Goal: Task Accomplishment & Management: Use online tool/utility

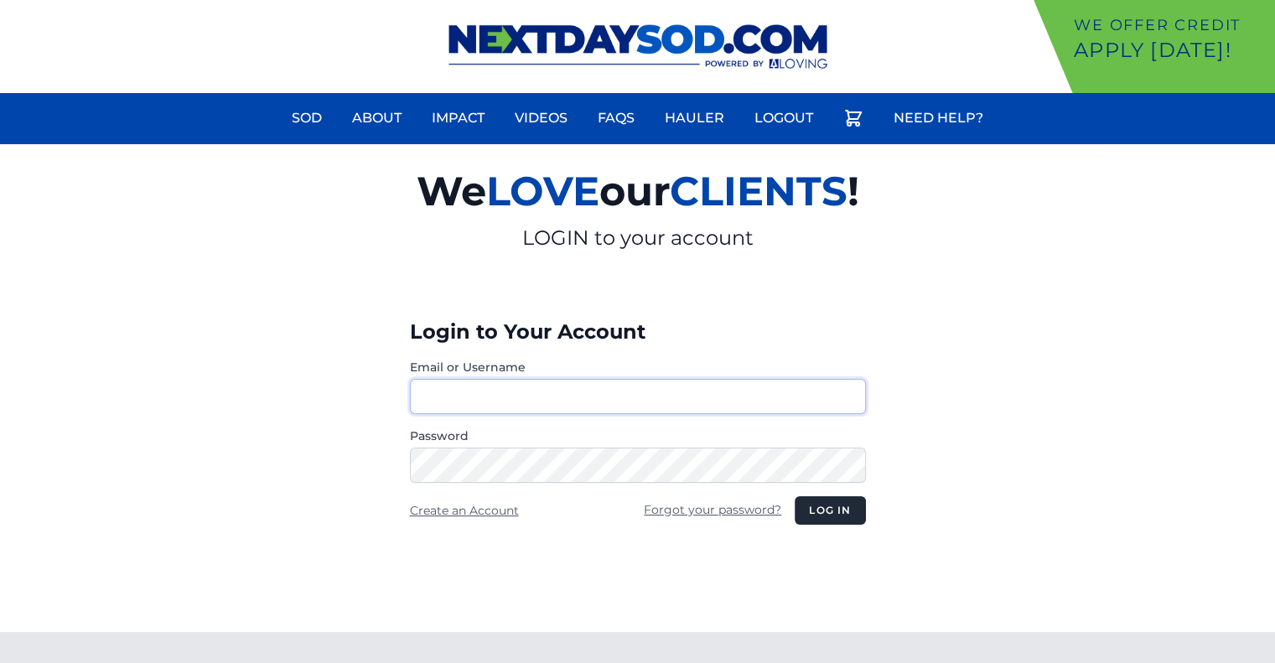
click at [665, 379] on input "Email or Username" at bounding box center [638, 396] width 456 height 35
type input "********"
click at [794, 496] on button "Log in" at bounding box center [829, 510] width 70 height 28
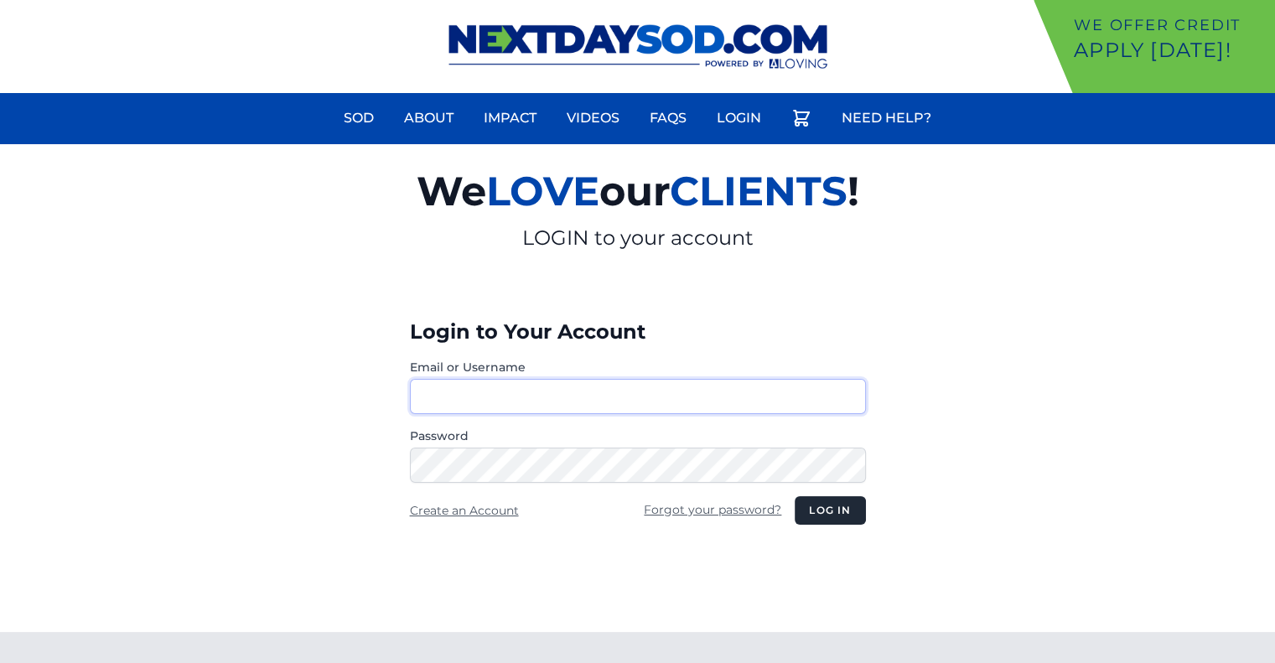
type input "********"
click at [807, 499] on button "Log in" at bounding box center [829, 510] width 70 height 28
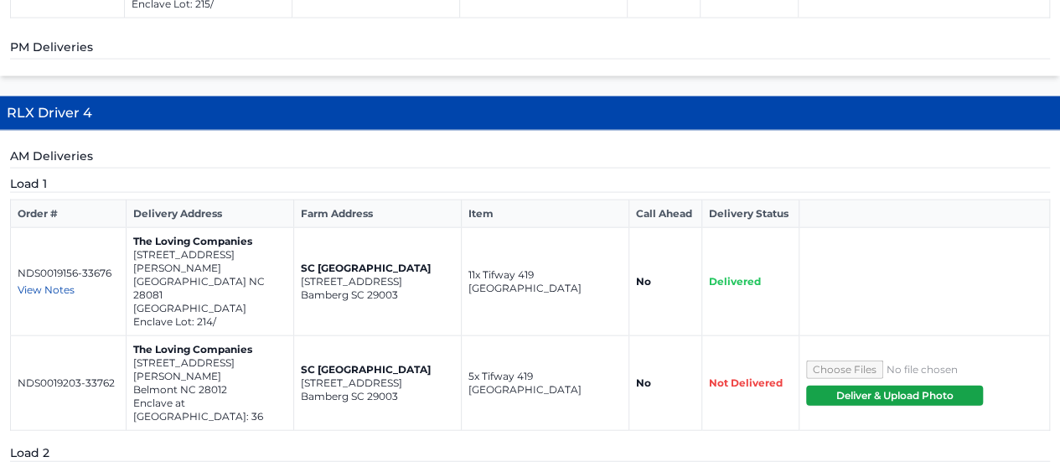
scroll to position [1796, 0]
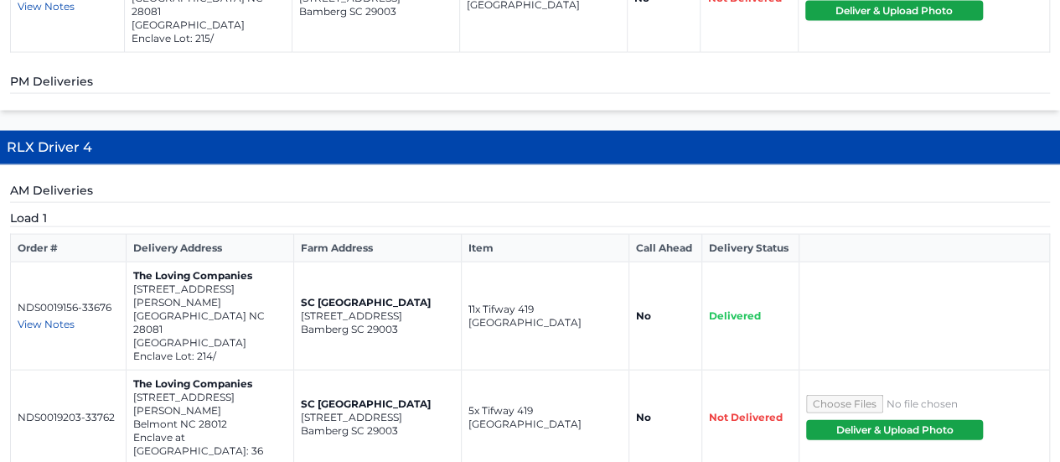
scroll to position [1756, 0]
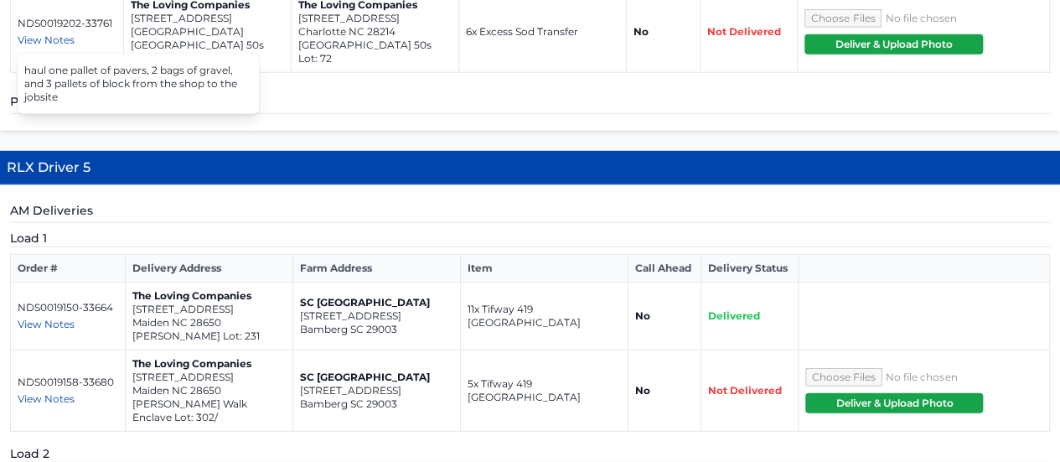
scroll to position [2295, 0]
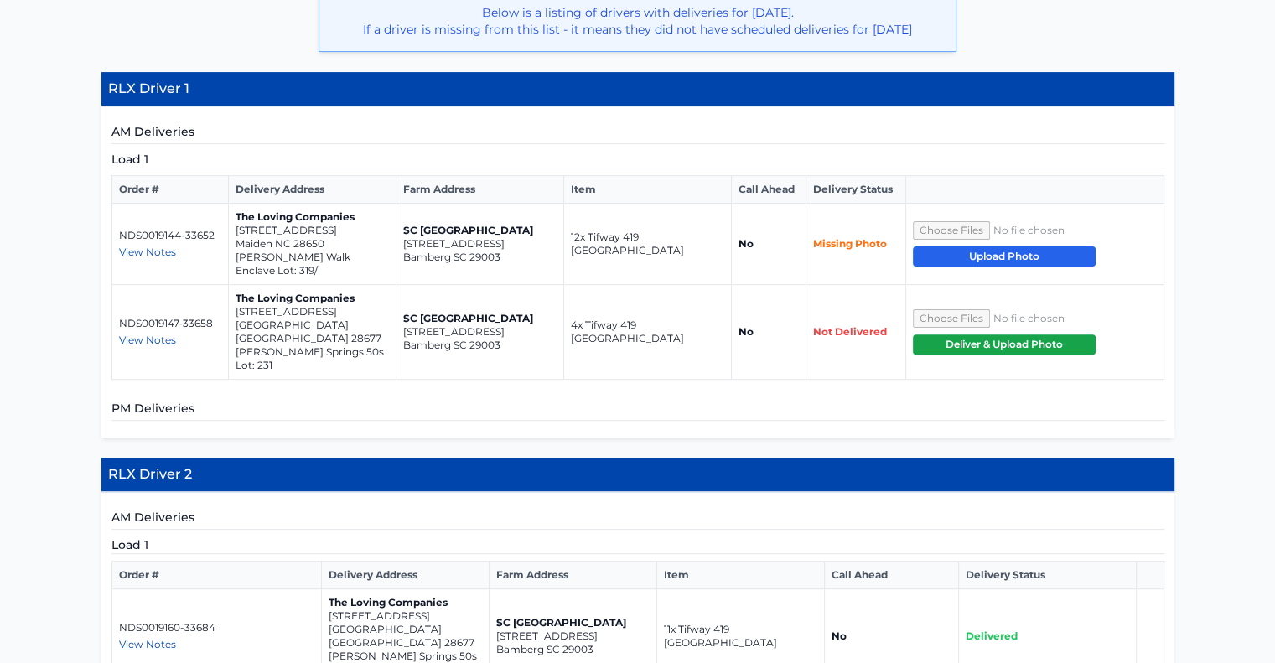
scroll to position [463, 0]
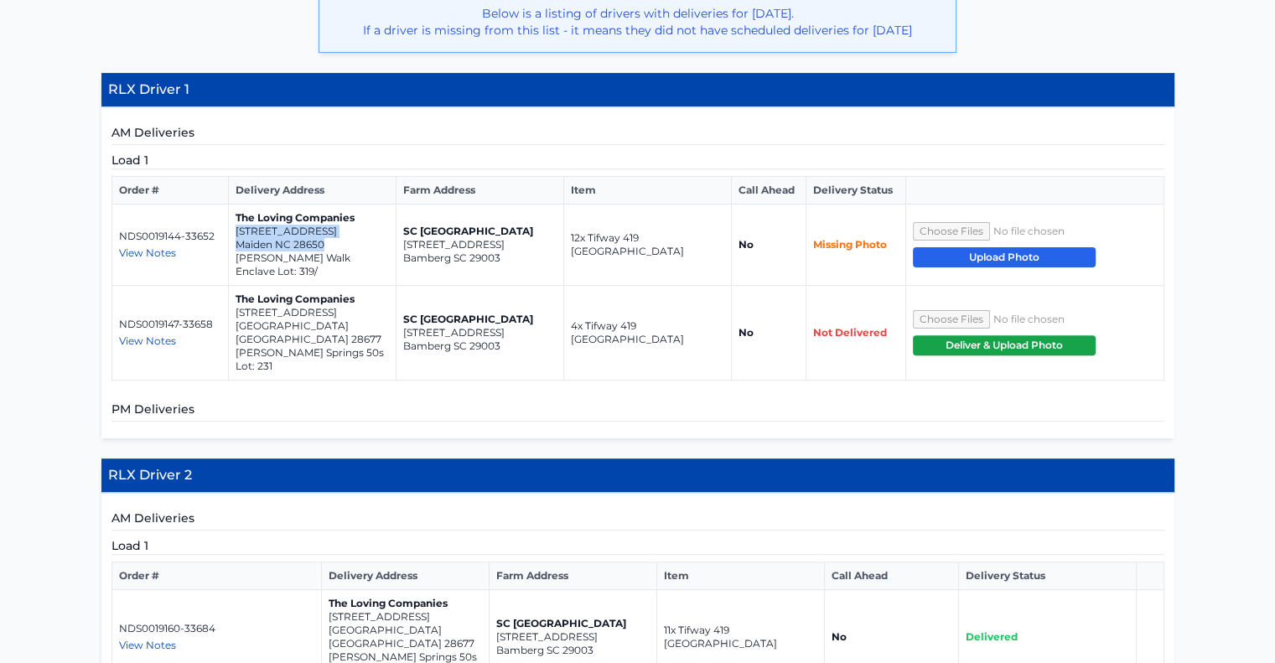
drag, startPoint x: 335, startPoint y: 256, endPoint x: 234, endPoint y: 246, distance: 101.8
click at [234, 246] on td "The Loving Companies 4356 Shimmering Stone Way Maiden NC 28650 Shannon Woods Wa…" at bounding box center [312, 244] width 168 height 81
copy td "4356 Shimmering Stone Way Maiden NC 28650"
drag, startPoint x: 343, startPoint y: 338, endPoint x: 235, endPoint y: 320, distance: 109.5
click at [235, 320] on td "The Loving Companies 135 Meadow View Drive Statesville NC 28677 Wallace Springs…" at bounding box center [312, 333] width 168 height 95
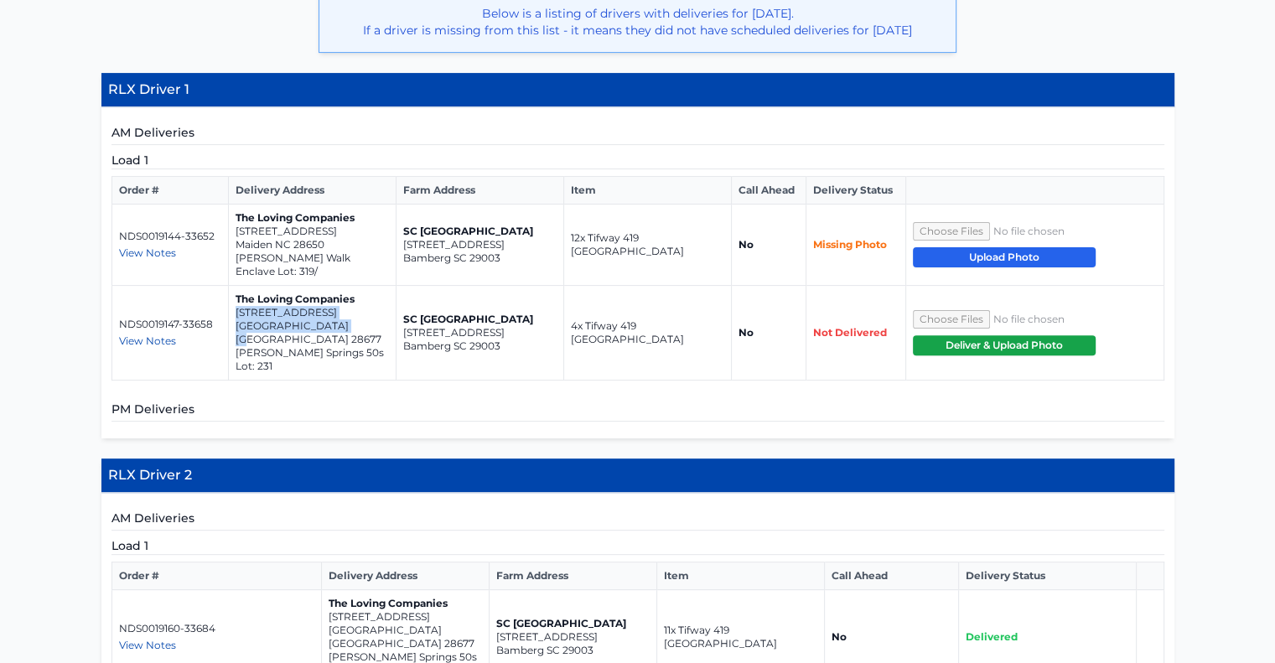
copy td "135 Meadow View Drive Statesville NC 28677"
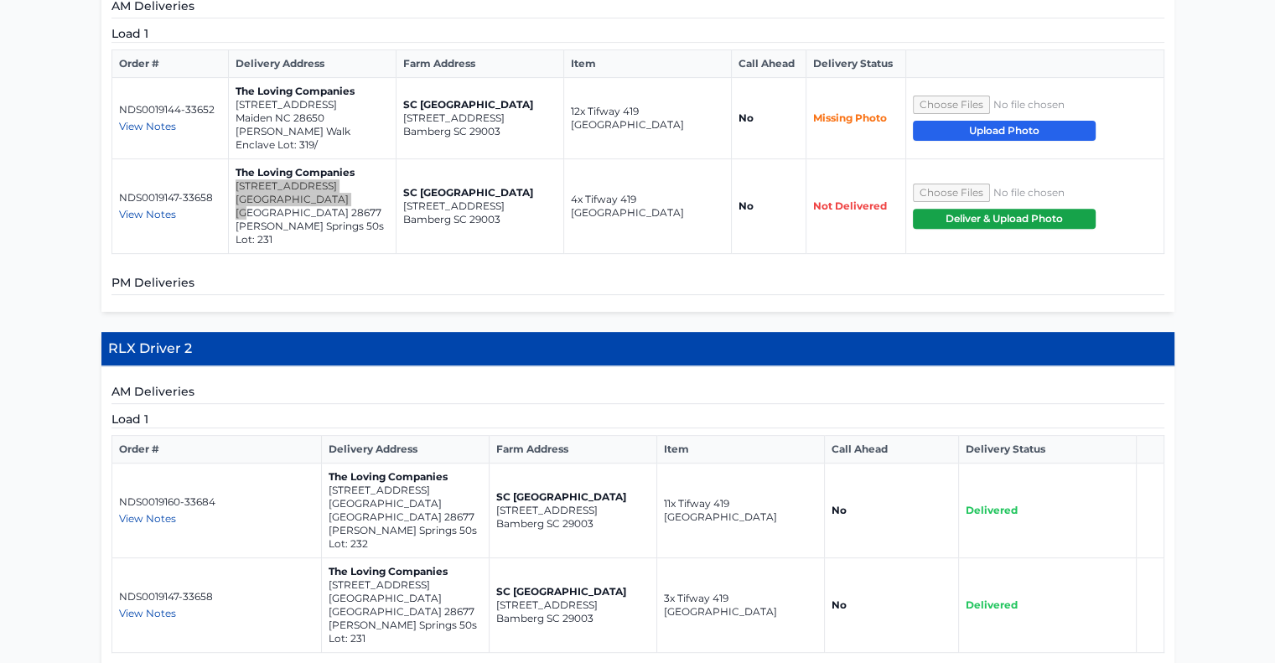
scroll to position [591, 0]
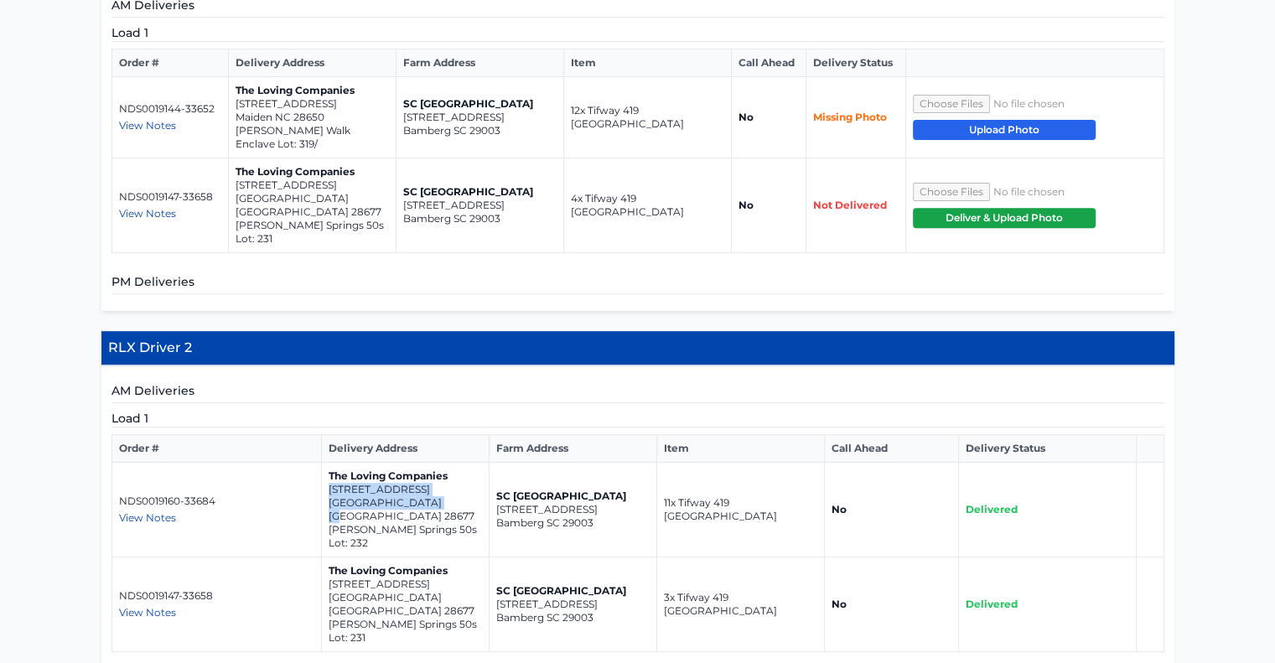
drag, startPoint x: 436, startPoint y: 487, endPoint x: 328, endPoint y: 476, distance: 107.8
click at [328, 476] on td "The Loving Companies 137 Meadow View Drive Statesville NC 28677 Wallace Springs…" at bounding box center [406, 510] width 168 height 95
copy td "137 Meadow View Drive Statesville NC 28677"
drag, startPoint x: 427, startPoint y: 550, endPoint x: 328, endPoint y: 541, distance: 100.1
click at [328, 557] on td "The Loving Companies 135 Meadow View Drive Statesville NC 28677 Wallace Springs…" at bounding box center [406, 604] width 168 height 95
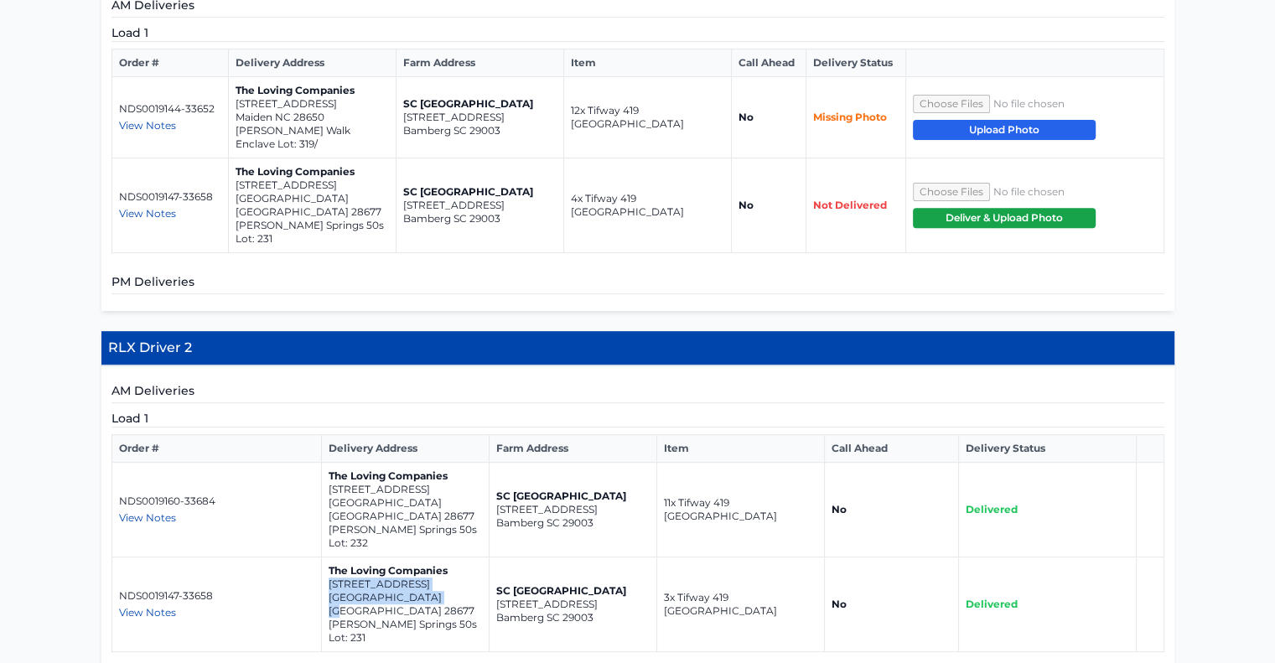
copy td "135 Meadow View Drive Statesville NC 28677"
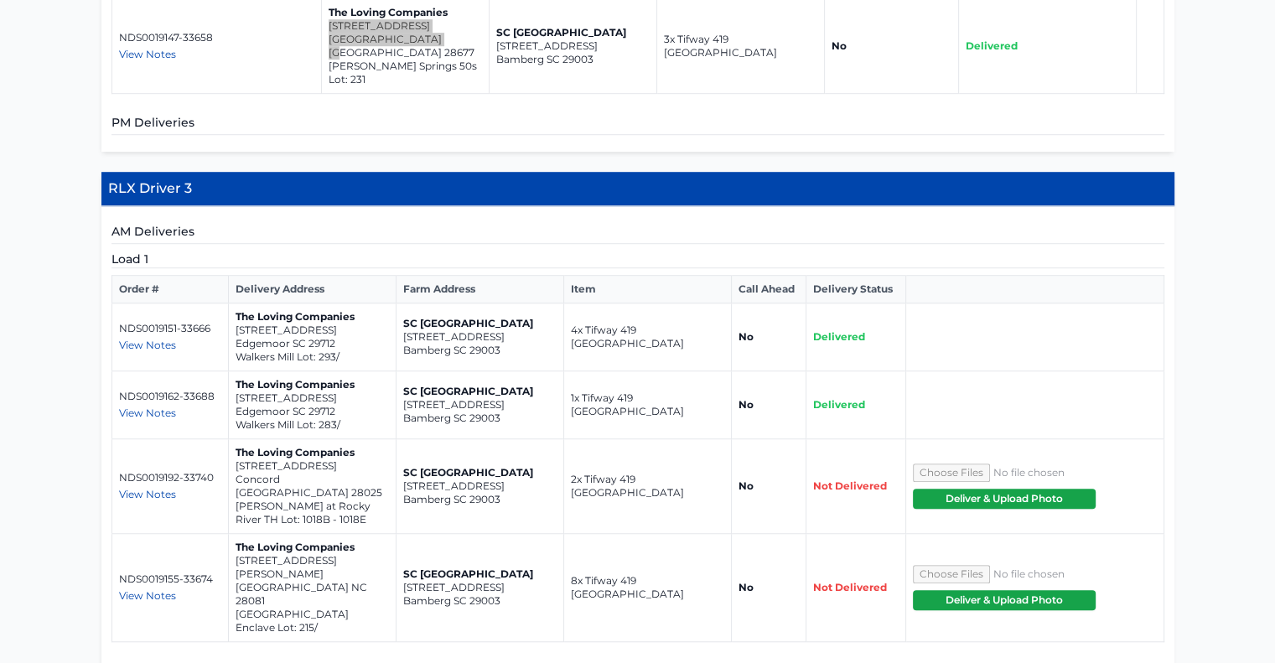
scroll to position [1148, 0]
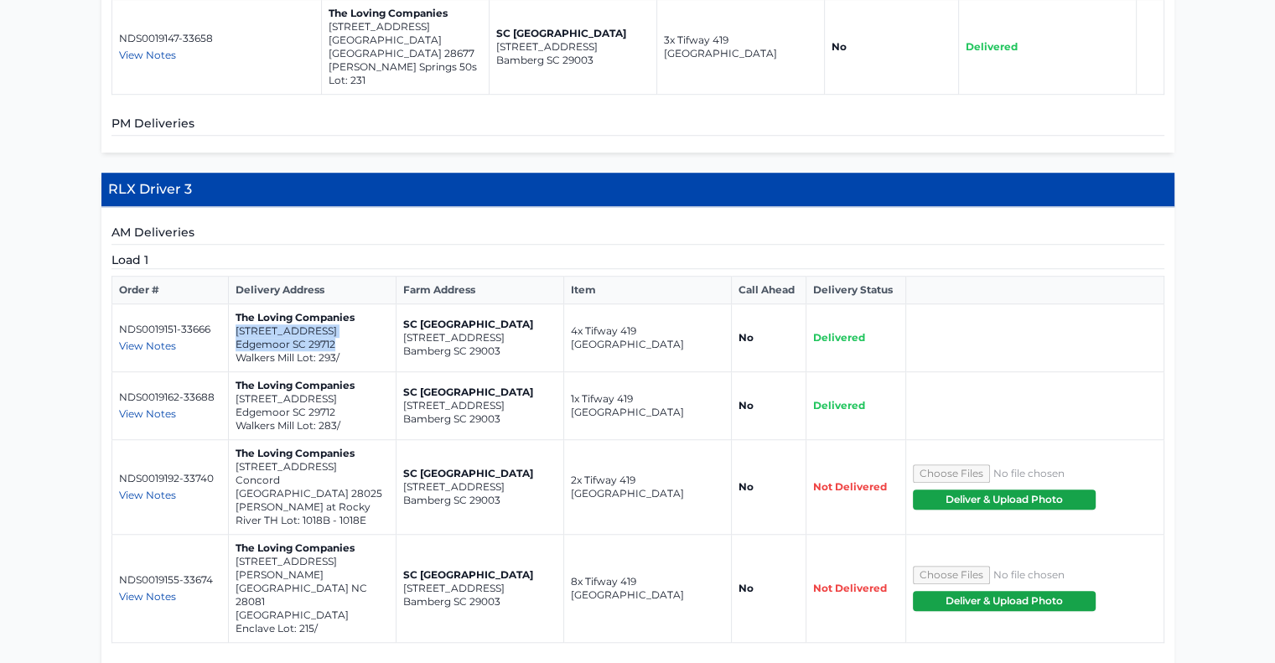
drag, startPoint x: 338, startPoint y: 273, endPoint x: 230, endPoint y: 259, distance: 109.0
click at [230, 304] on td "The Loving Companies 1736 Little York Circle Edgemoor SC 29712 Walkers Mill Lot…" at bounding box center [312, 338] width 168 height 68
copy td "1736 Little York Circle Edgemoor SC 29712"
drag, startPoint x: 340, startPoint y: 344, endPoint x: 235, endPoint y: 331, distance: 106.4
click at [235, 372] on td "The Loving Companies 1745 Little York Circle Edgemoor SC 29712 Walkers Mill Lot…" at bounding box center [312, 406] width 168 height 68
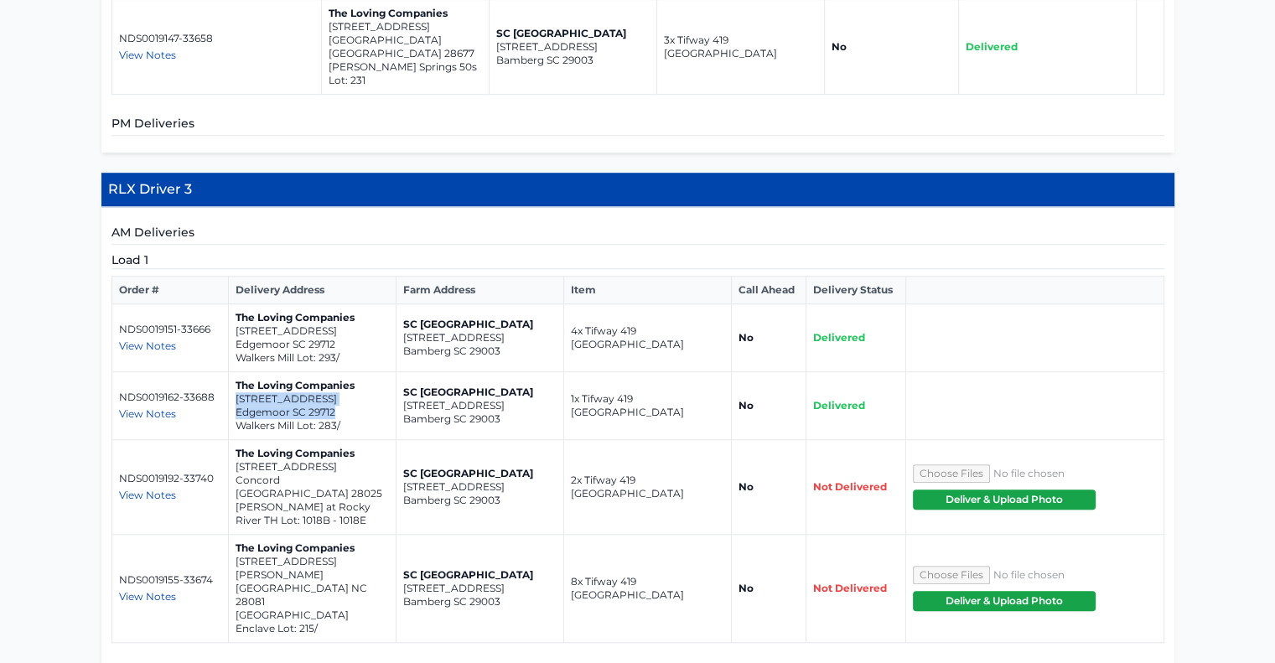
copy td "1745 Little York Circle Edgemoor SC 29712"
drag, startPoint x: 335, startPoint y: 406, endPoint x: 234, endPoint y: 397, distance: 101.8
click at [234, 440] on td "The Loving Companies 7349 Childress Drive Concord NC 28025 Mills at Rocky River…" at bounding box center [312, 487] width 168 height 95
copy td "7349 Childress Drive Concord NC 28025"
drag, startPoint x: 345, startPoint y: 487, endPoint x: 235, endPoint y: 482, distance: 110.7
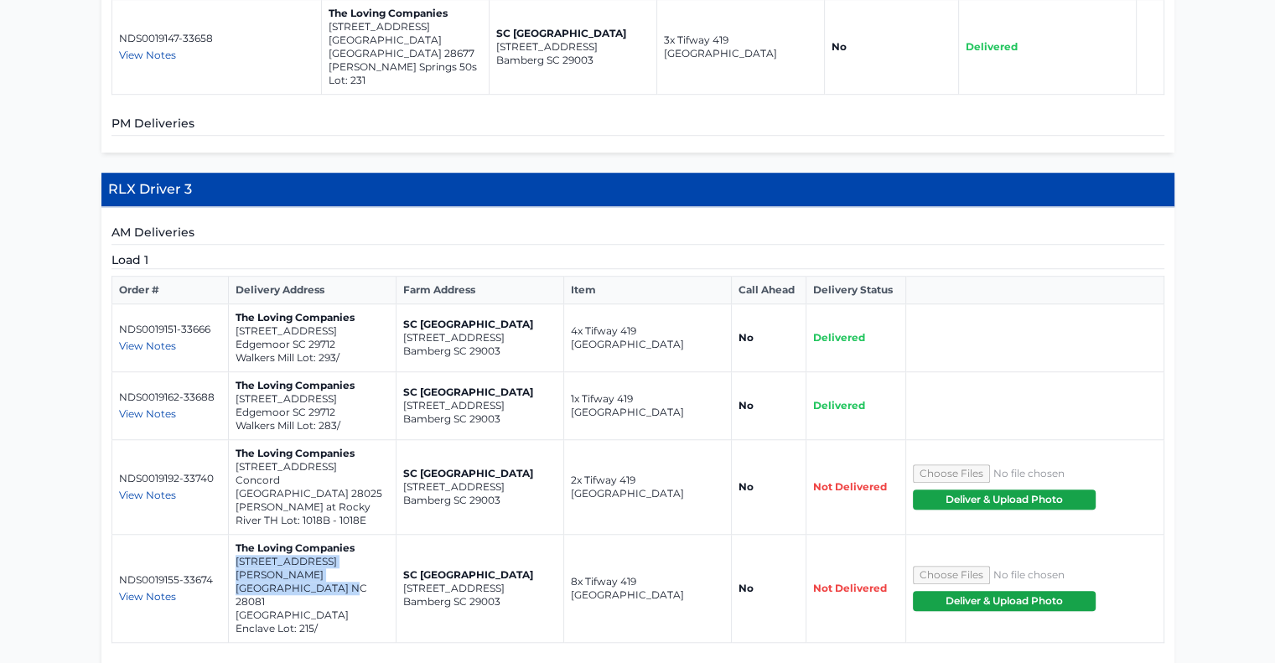
click at [235, 535] on td "The Loving Companies 4400 Dusty Orchard Road Kannapolis NC 28081 Summerlyn Vill…" at bounding box center [312, 589] width 168 height 108
copy td "4400 Dusty Orchard Road Kannapolis NC 28081"
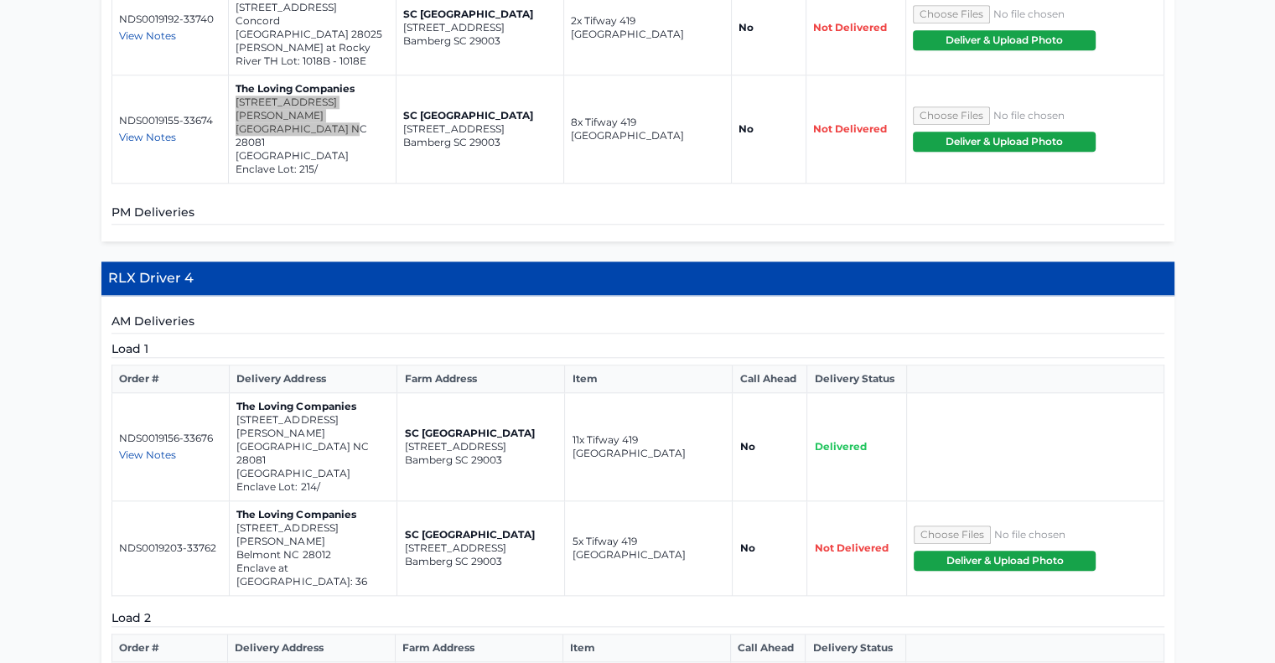
scroll to position [1610, 0]
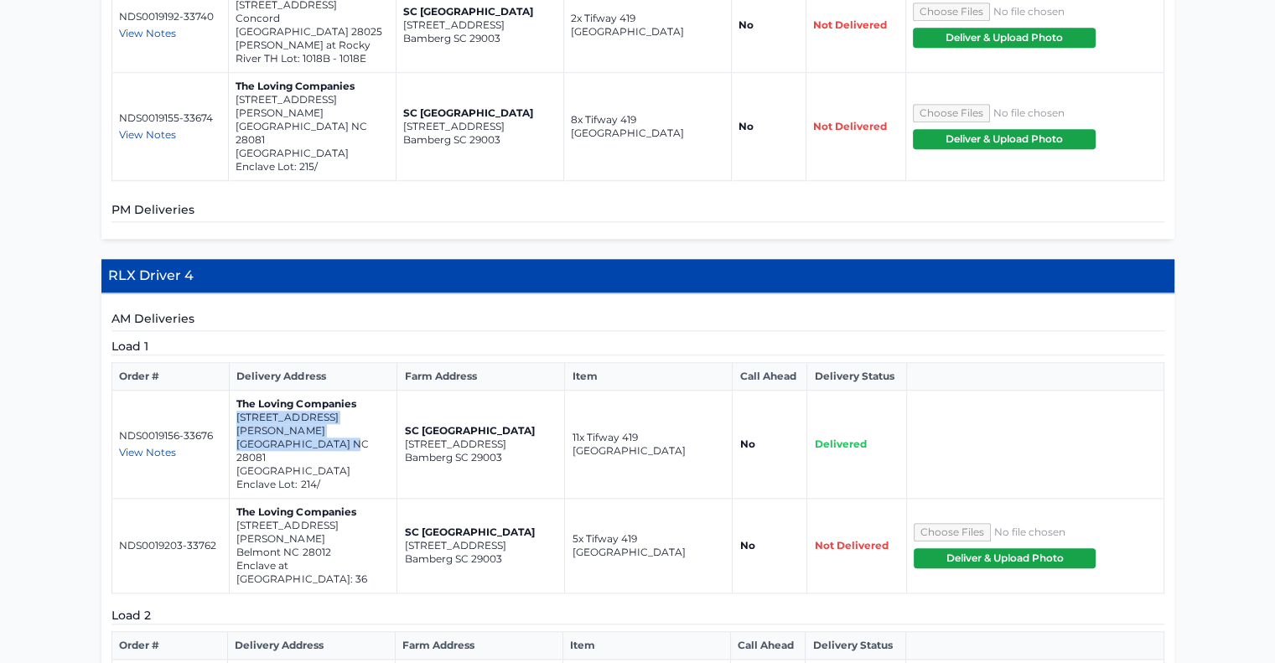
drag, startPoint x: 348, startPoint y: 316, endPoint x: 236, endPoint y: 306, distance: 111.9
click at [236, 391] on td "The Loving Companies 4405 Dusty Orchard Rd Kannapolis NC 28081 Summerlyn Villag…" at bounding box center [314, 445] width 168 height 108
copy td "4405 Dusty Orchard Rd Kannapolis NC 28081"
drag, startPoint x: 334, startPoint y: 405, endPoint x: 230, endPoint y: 385, distance: 105.8
click at [230, 499] on td "The Loving Companies 310 Nixon Rd Belmont NC 28012 Enclave at Belmont Lot: 36" at bounding box center [314, 546] width 168 height 95
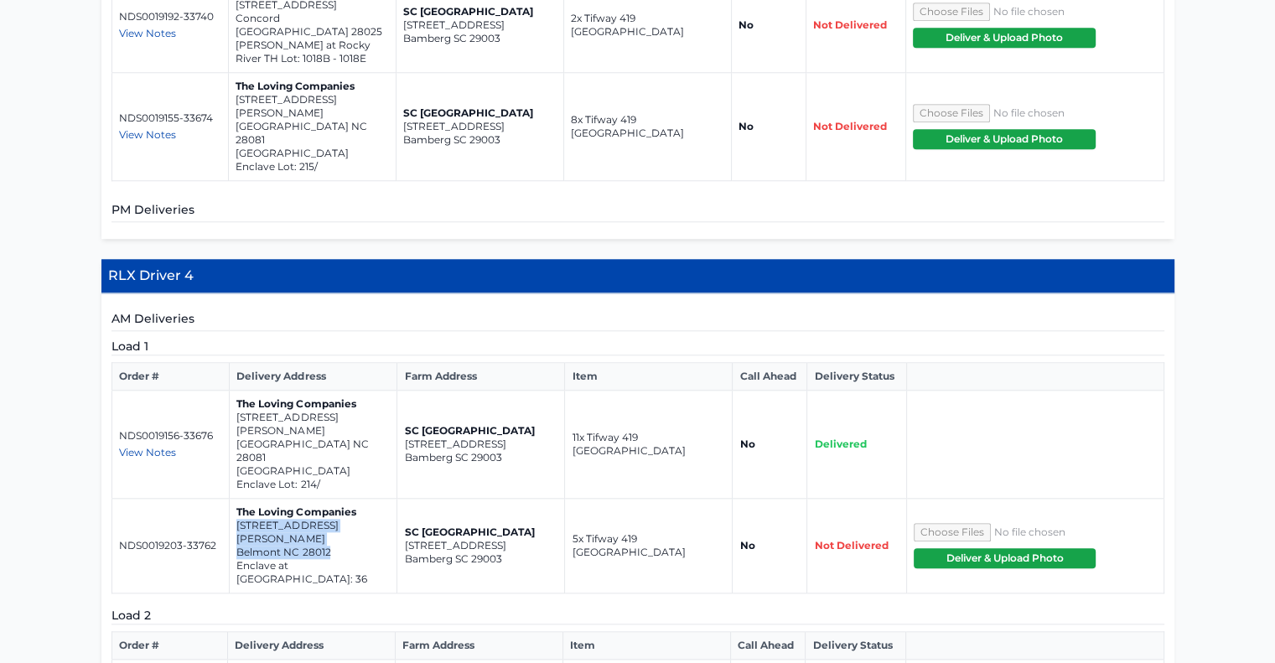
copy td "310 Nixon Rd Belmont NC 28012"
drag, startPoint x: 505, startPoint y: 534, endPoint x: 402, endPoint y: 519, distance: 104.2
drag, startPoint x: 344, startPoint y: 533, endPoint x: 235, endPoint y: 518, distance: 110.8
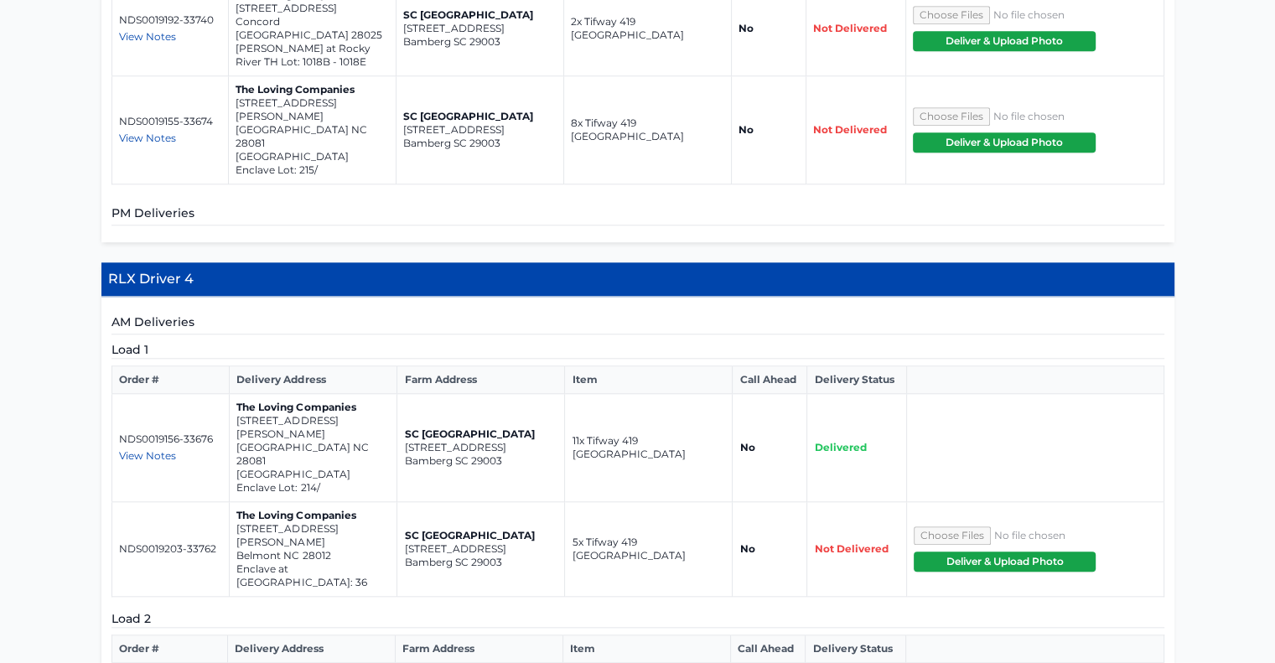
scroll to position [1607, 0]
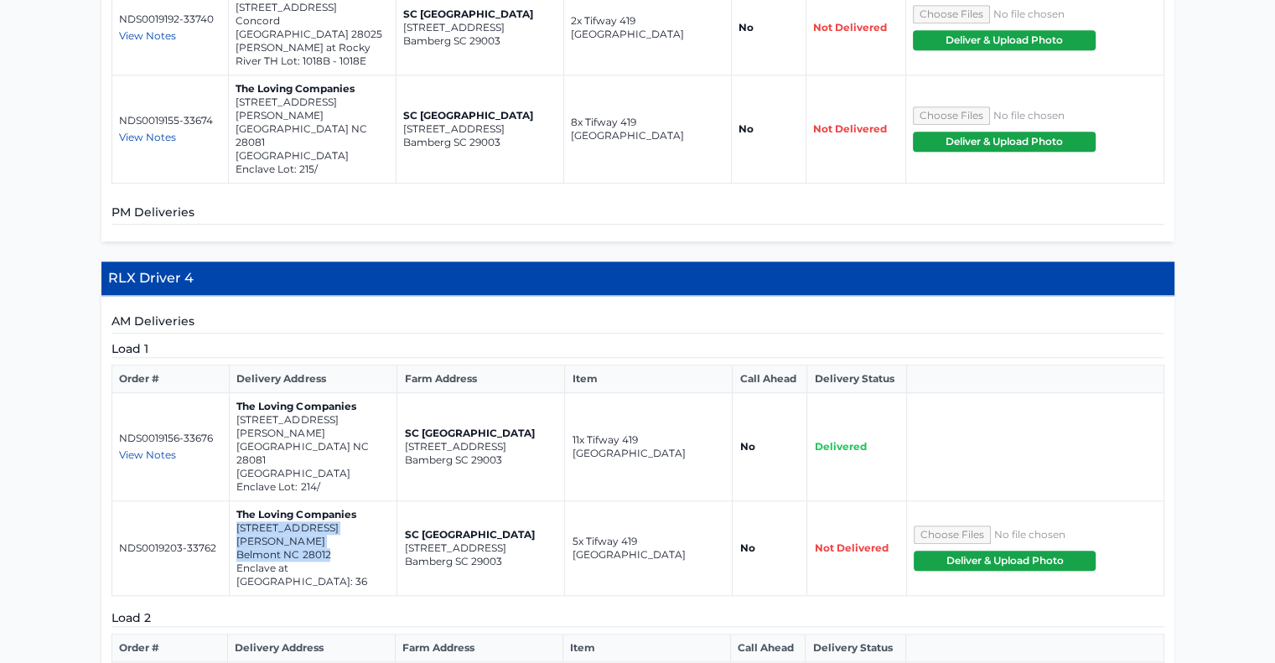
drag, startPoint x: 338, startPoint y: 401, endPoint x: 236, endPoint y: 391, distance: 101.9
click at [236, 501] on td "The Loving Companies 310 Nixon Rd Belmont NC 28012 Enclave at Belmont Lot: 36" at bounding box center [314, 548] width 168 height 95
drag, startPoint x: 345, startPoint y: 320, endPoint x: 236, endPoint y: 307, distance: 109.8
click at [236, 393] on td "The Loving Companies 4405 Dusty Orchard Rd Kannapolis NC 28081 Summerlyn Villag…" at bounding box center [314, 447] width 168 height 108
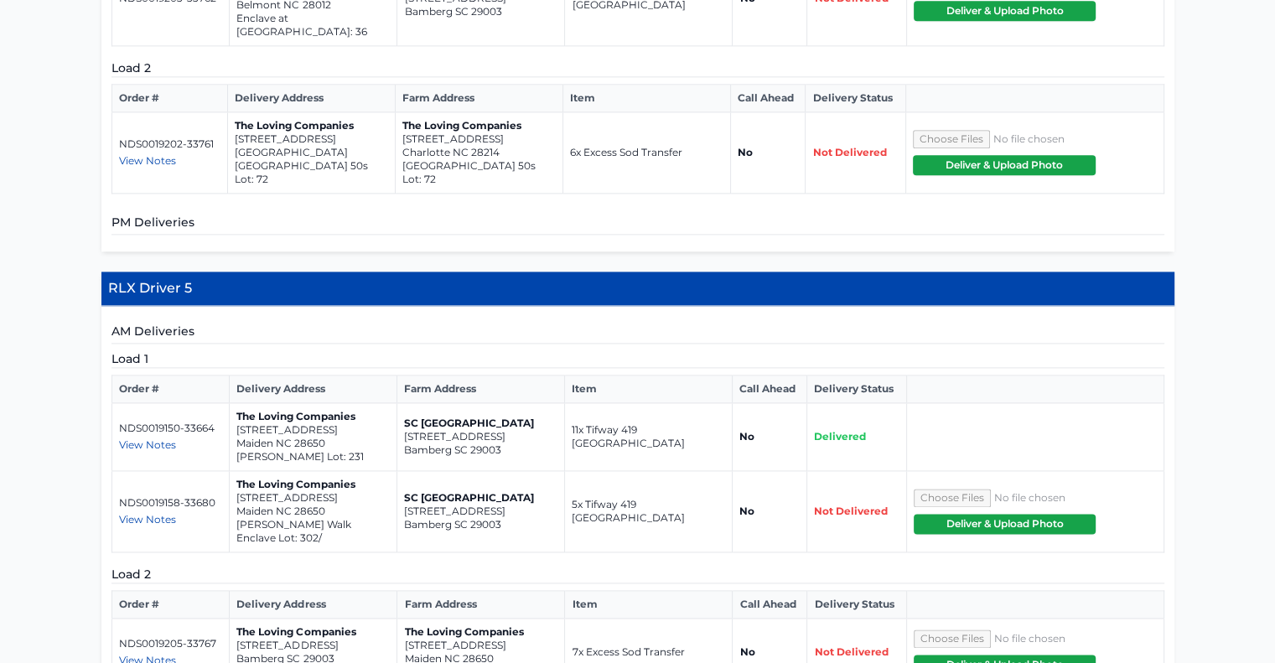
scroll to position [2158, 0]
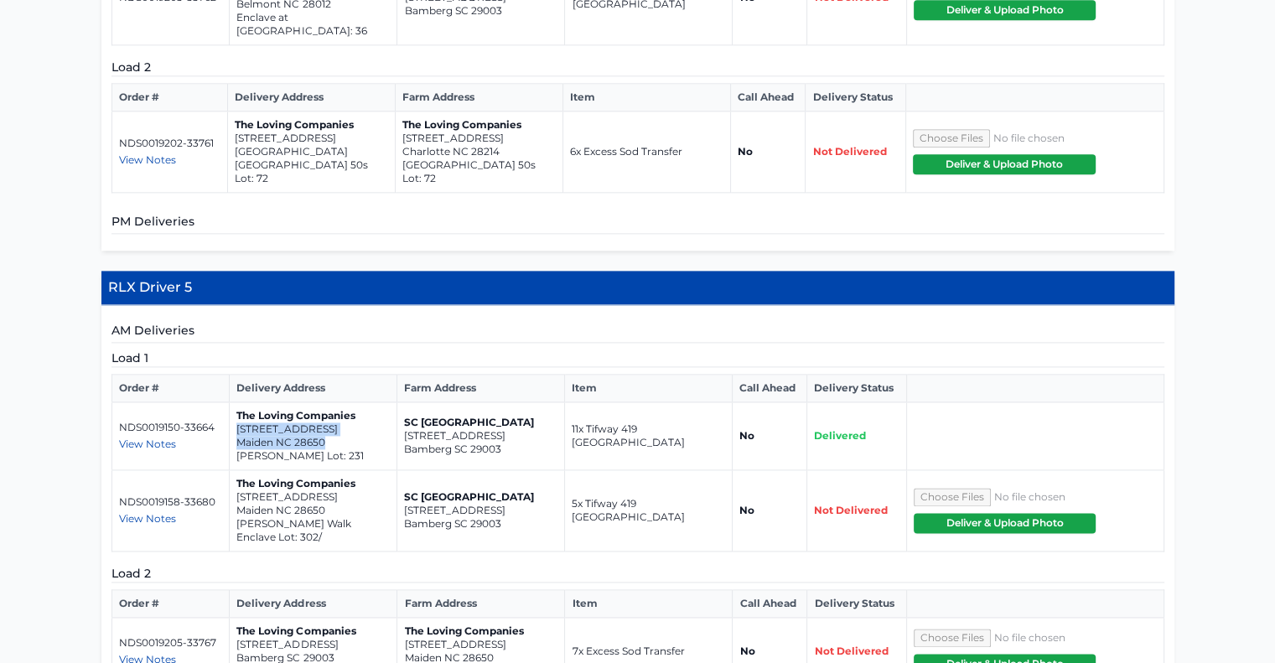
drag, startPoint x: 327, startPoint y: 261, endPoint x: 231, endPoint y: 247, distance: 96.5
click at [231, 402] on td "The Loving Companies 6472 Fairfax Ct Maiden NC 28650 Shannon Woods Meadows Lot:…" at bounding box center [313, 436] width 168 height 68
drag, startPoint x: 319, startPoint y: 342, endPoint x: 235, endPoint y: 332, distance: 85.2
click at [235, 470] on td "The Loving Companies 4345 Shimmering Stone Way Maiden NC 28650 Shannon Woods Wa…" at bounding box center [313, 510] width 168 height 81
drag, startPoint x: 493, startPoint y: 489, endPoint x: 403, endPoint y: 474, distance: 90.8
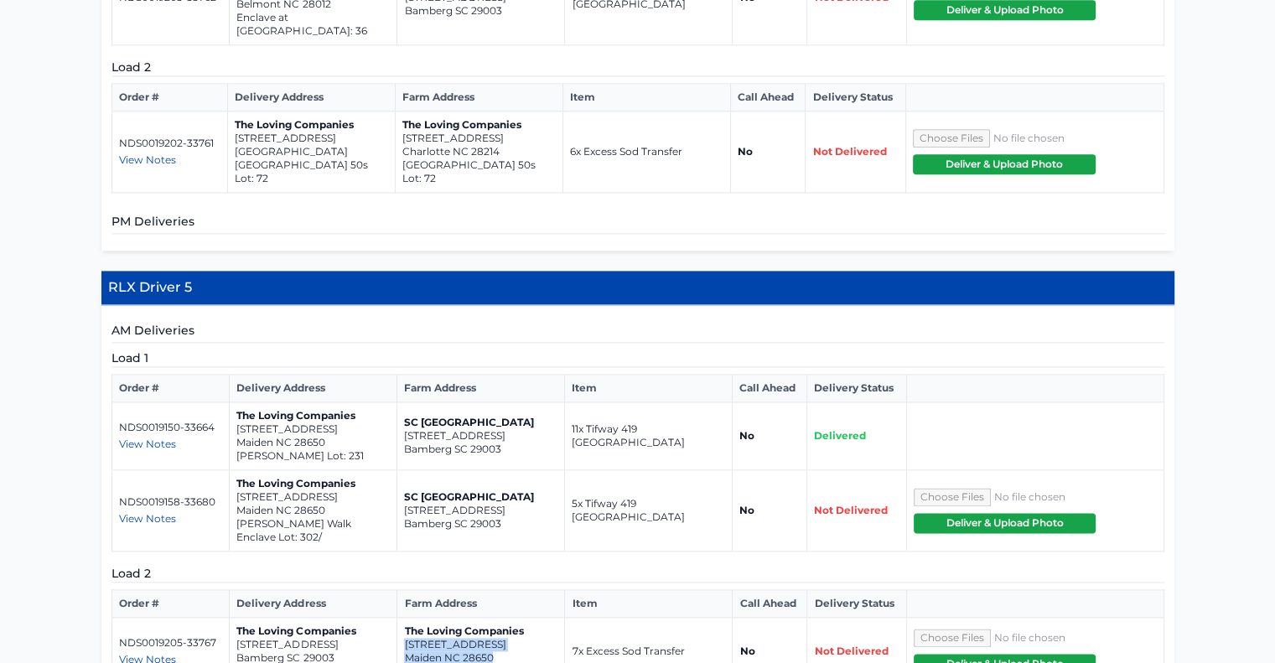
click at [403, 618] on td "The Loving Companies 6466 Fairfax Ct Maiden NC 28650 Shannon Woods Meadows Lot:…" at bounding box center [481, 652] width 168 height 68
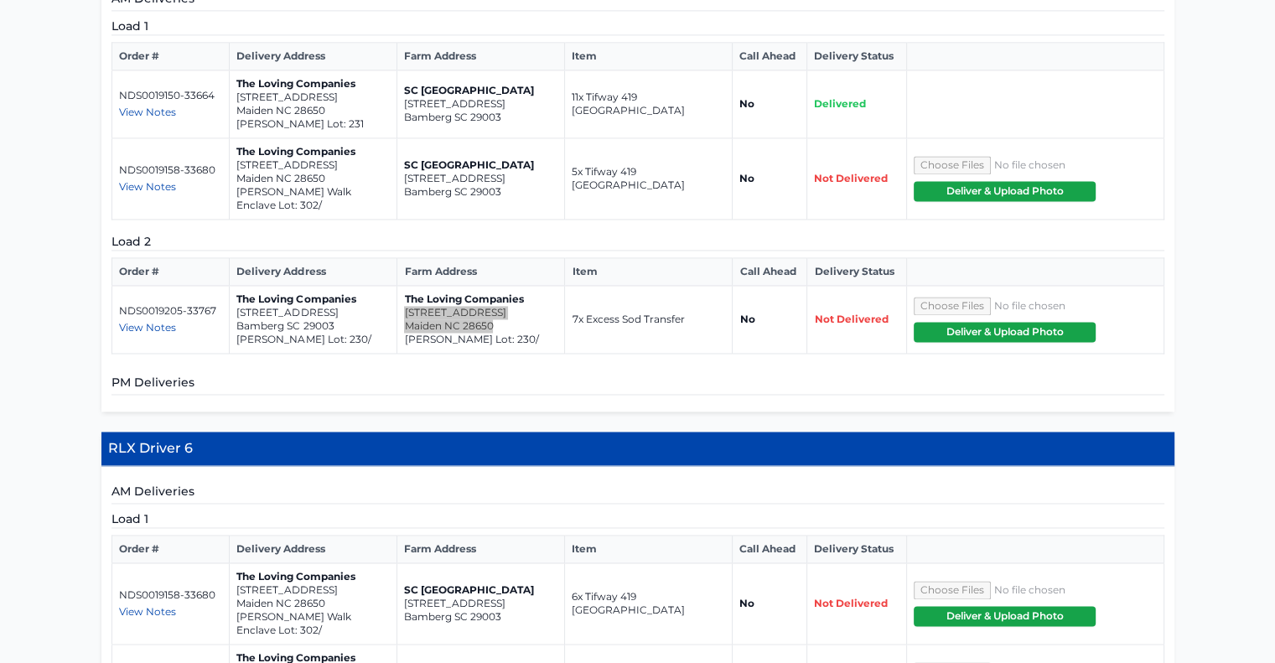
scroll to position [2491, 0]
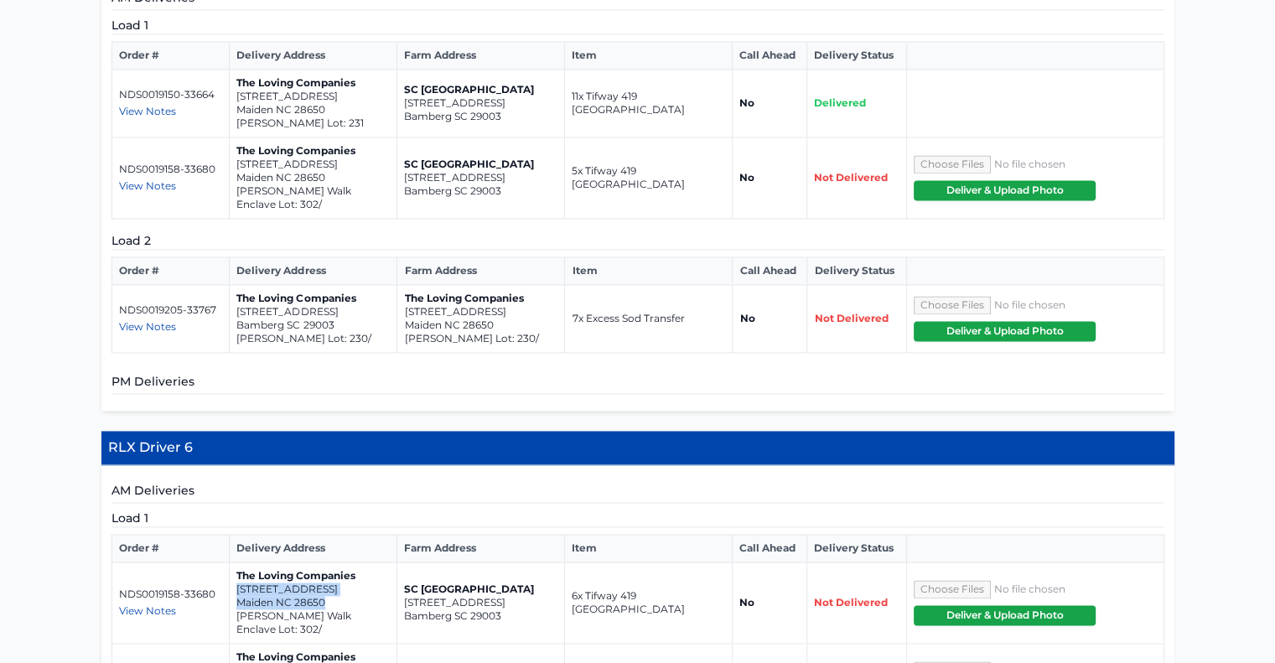
drag, startPoint x: 335, startPoint y: 453, endPoint x: 235, endPoint y: 435, distance: 101.4
click at [235, 562] on td "The Loving Companies 4345 Shimmering Stone Way Maiden NC 28650 Shannon Woods Wa…" at bounding box center [313, 602] width 168 height 81
drag, startPoint x: 345, startPoint y: 529, endPoint x: 235, endPoint y: 512, distance: 111.1
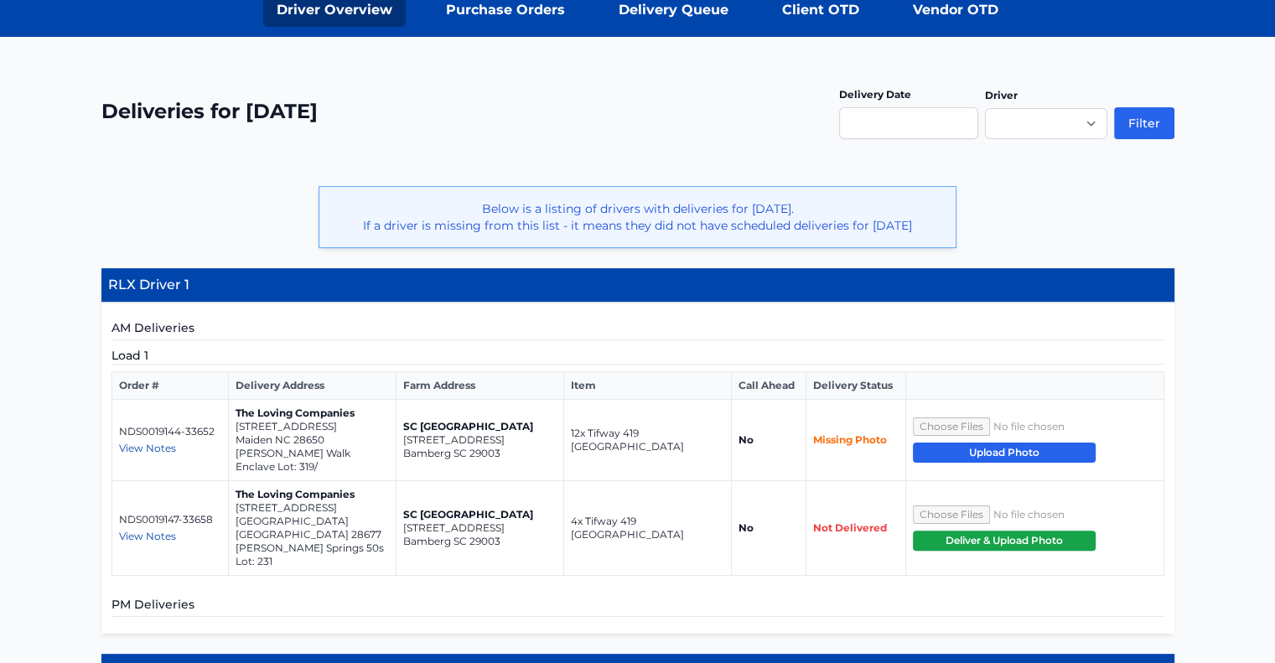
scroll to position [268, 0]
click at [935, 107] on input "text" at bounding box center [908, 123] width 139 height 32
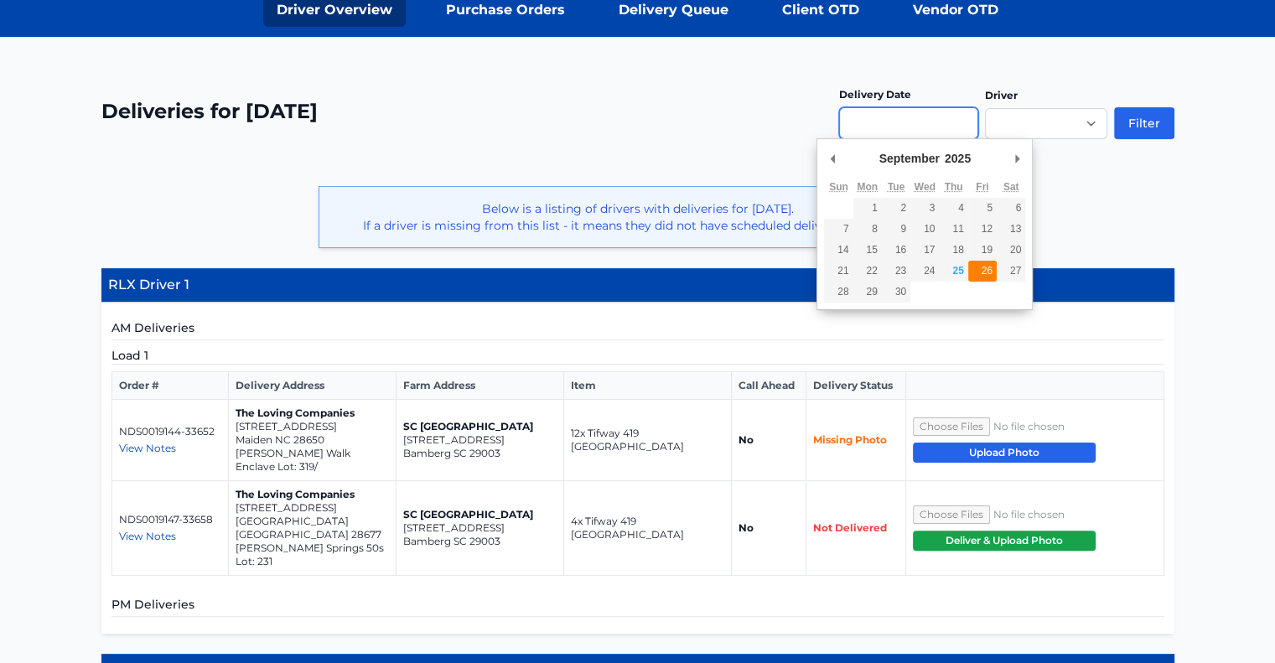
type input "**********"
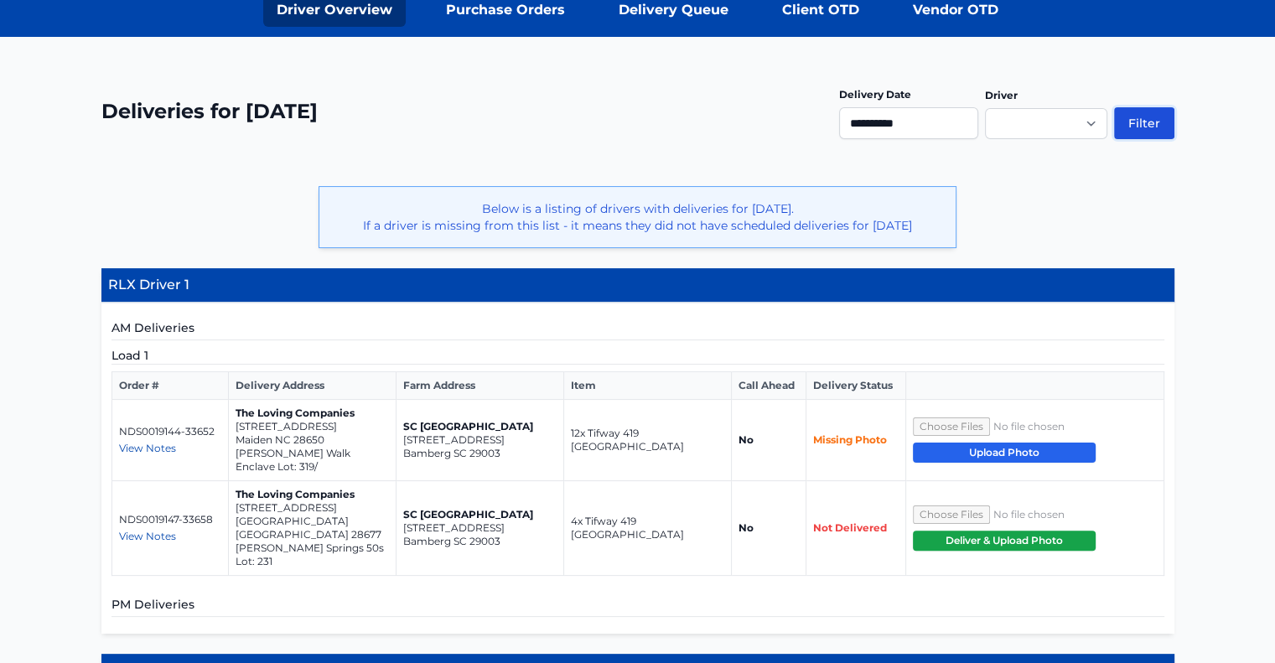
click at [1133, 116] on button "Filter" at bounding box center [1144, 123] width 60 height 32
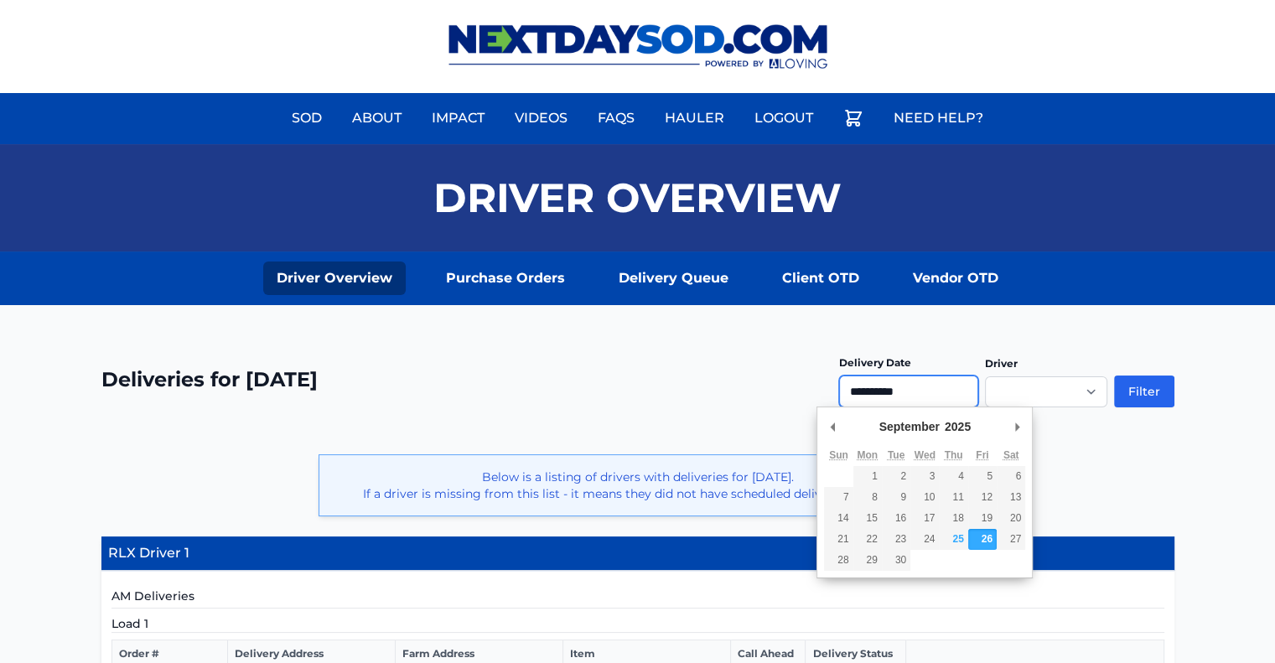
click at [961, 387] on input "**********" at bounding box center [908, 391] width 139 height 32
type input "**********"
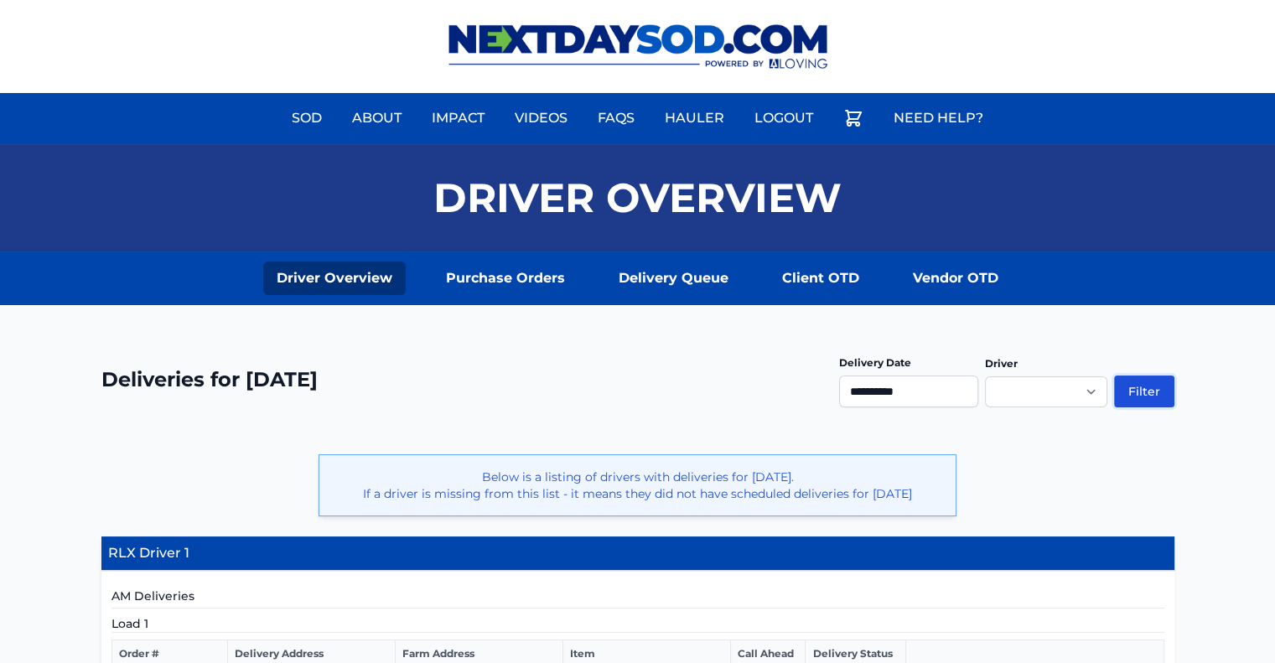
click at [1128, 402] on button "Filter" at bounding box center [1144, 391] width 60 height 32
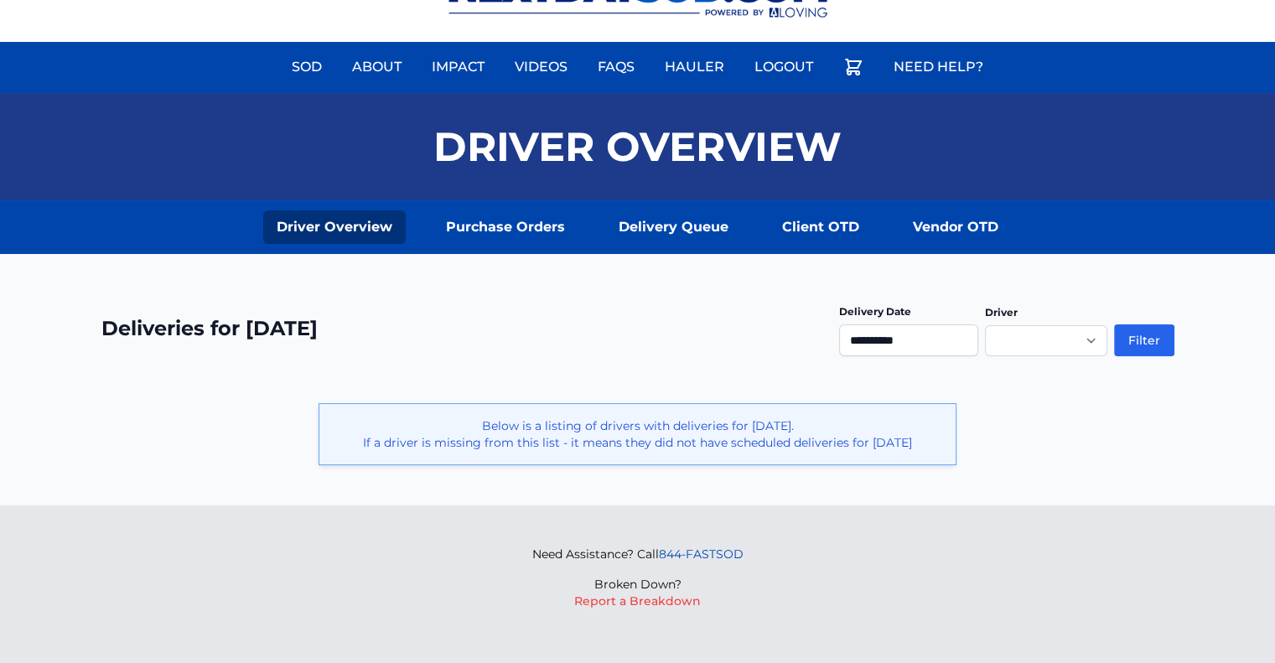
scroll to position [65, 0]
click at [941, 324] on input "**********" at bounding box center [908, 340] width 139 height 32
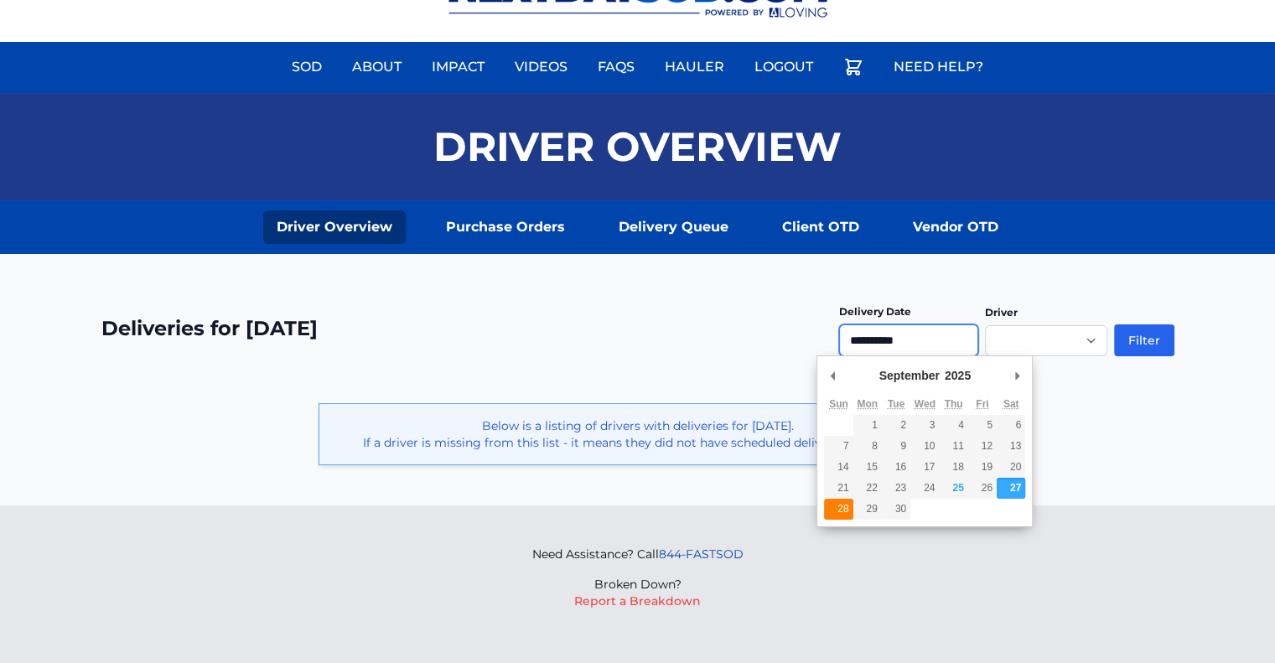
type input "**********"
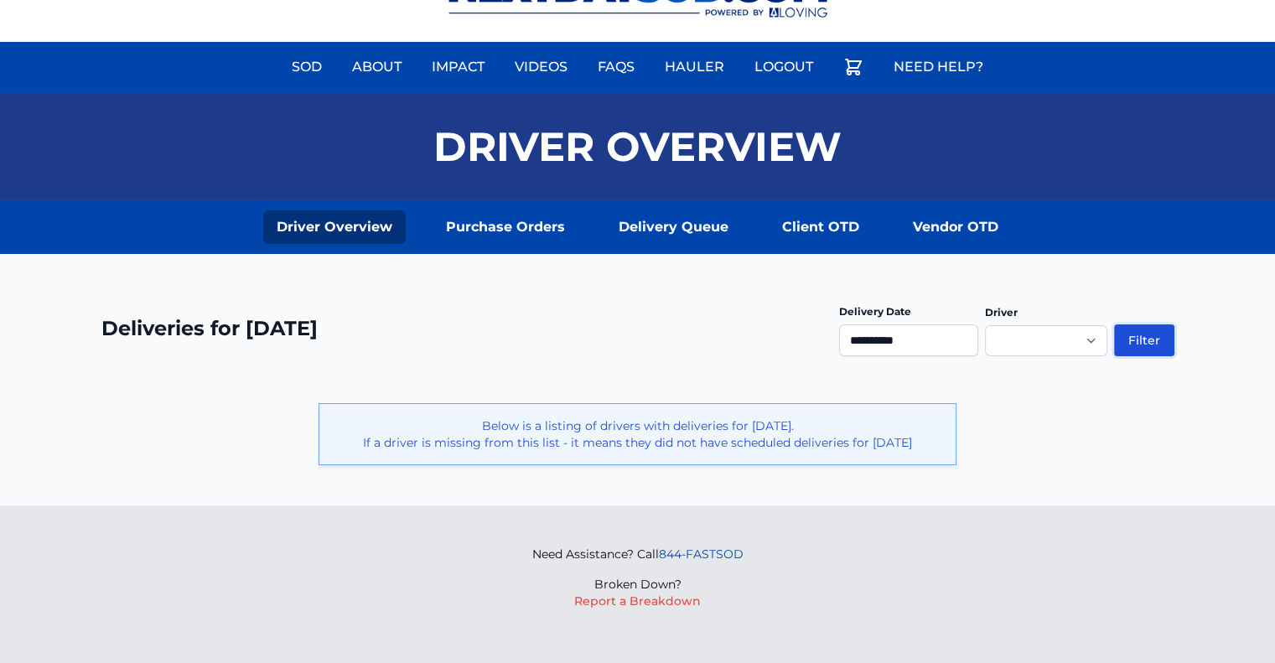
click at [1145, 324] on button "Filter" at bounding box center [1144, 340] width 60 height 32
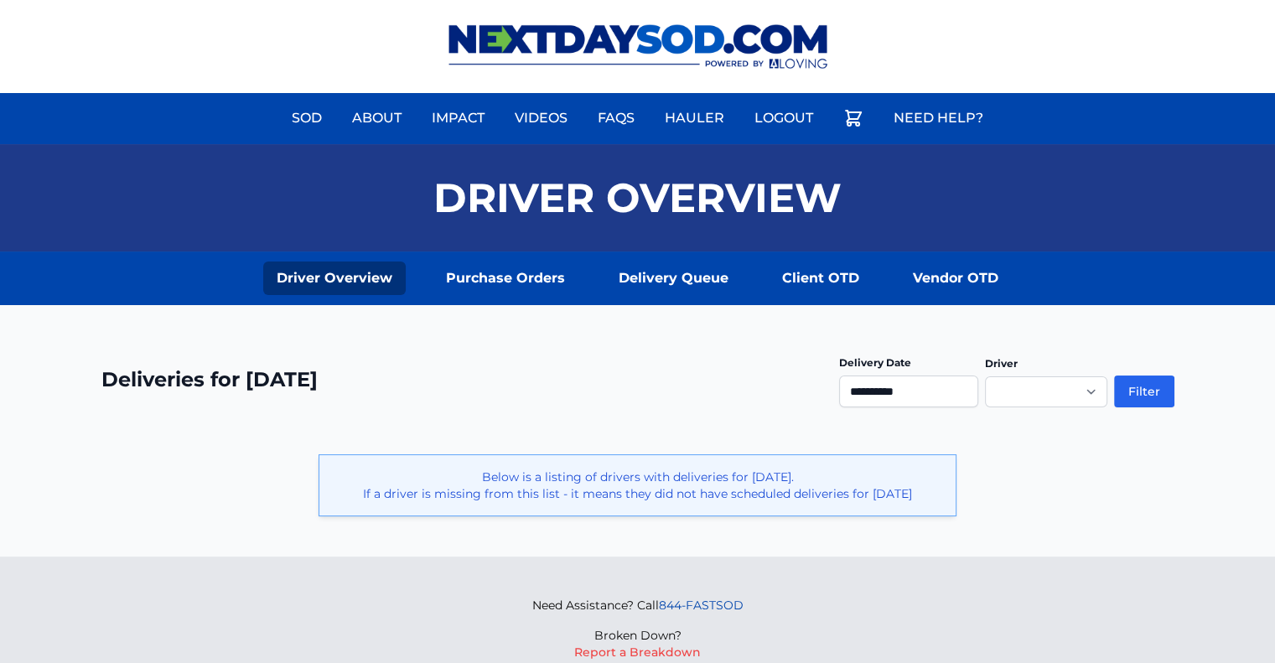
scroll to position [66, 0]
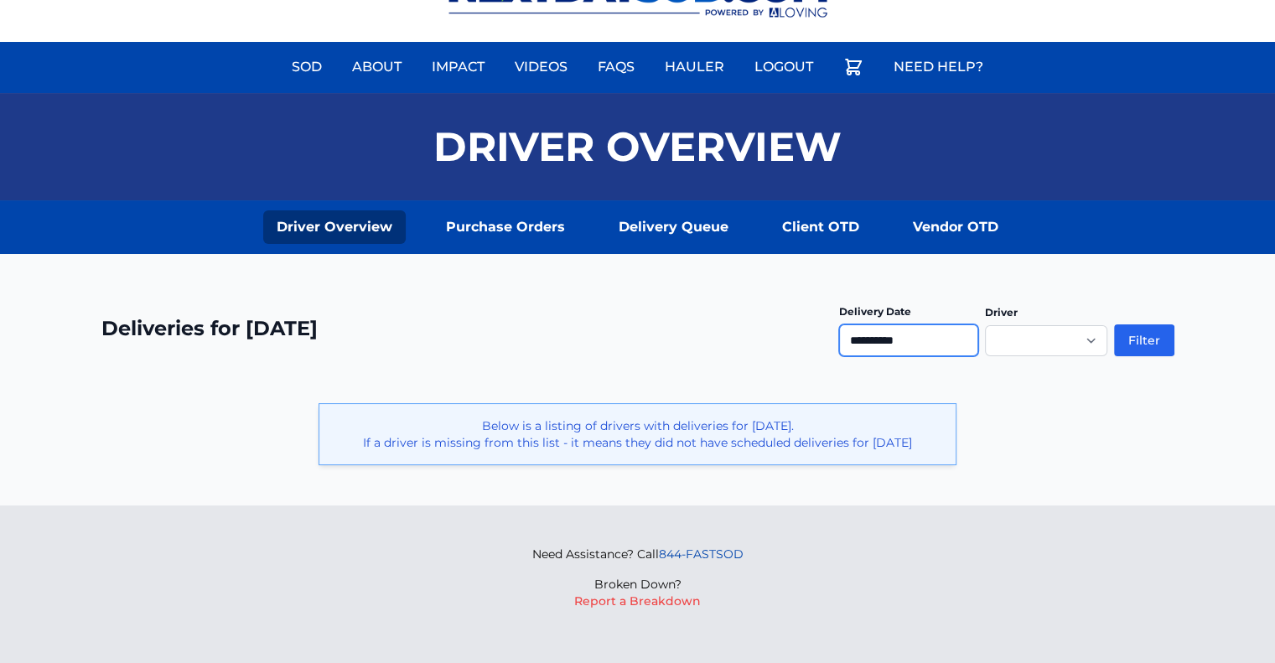
click at [973, 324] on input "**********" at bounding box center [908, 340] width 139 height 32
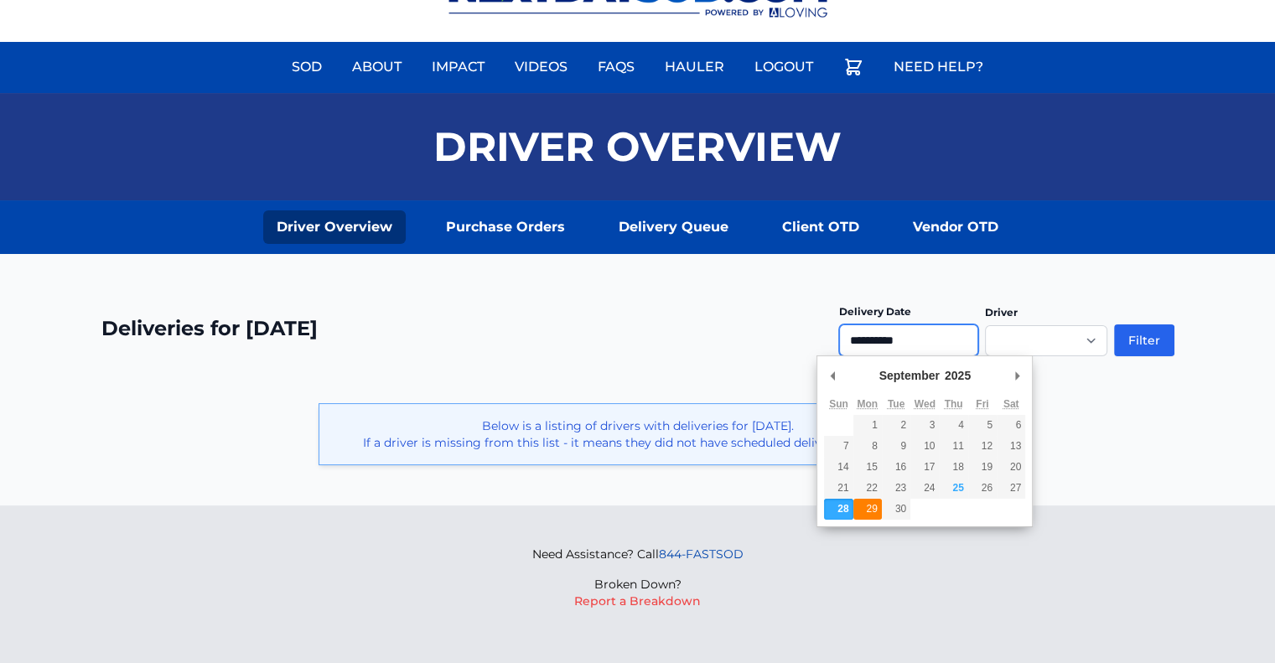
type input "**********"
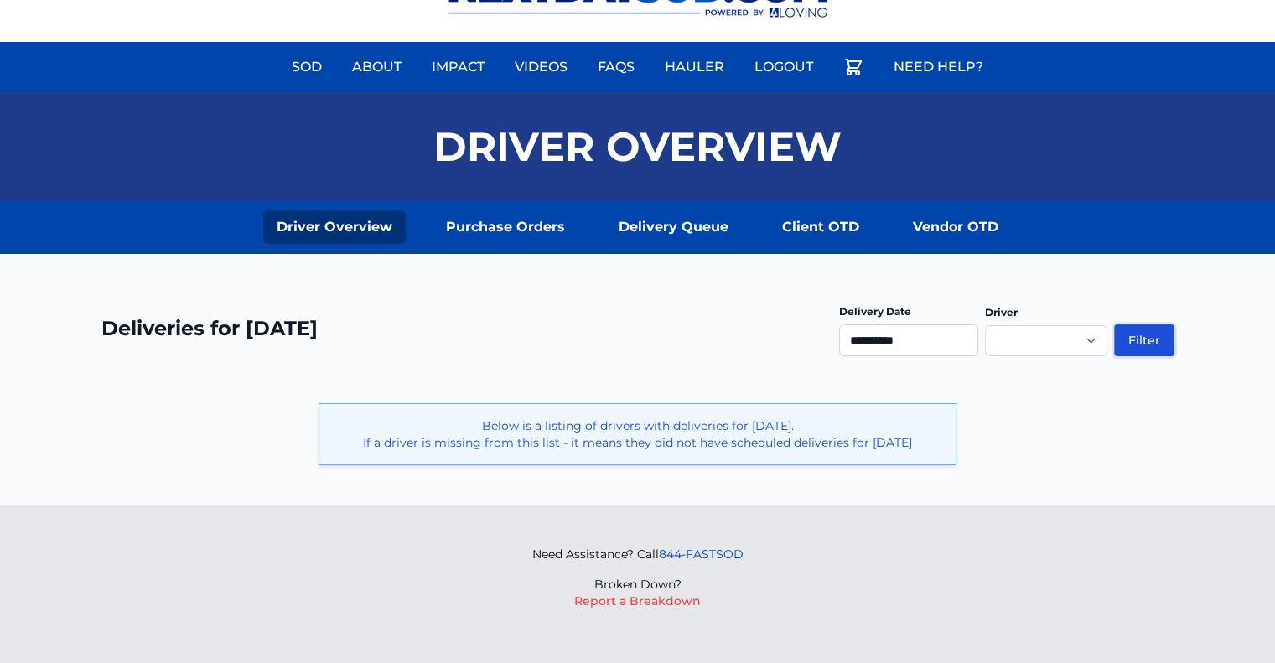
click at [1125, 328] on button "Filter" at bounding box center [1144, 340] width 60 height 32
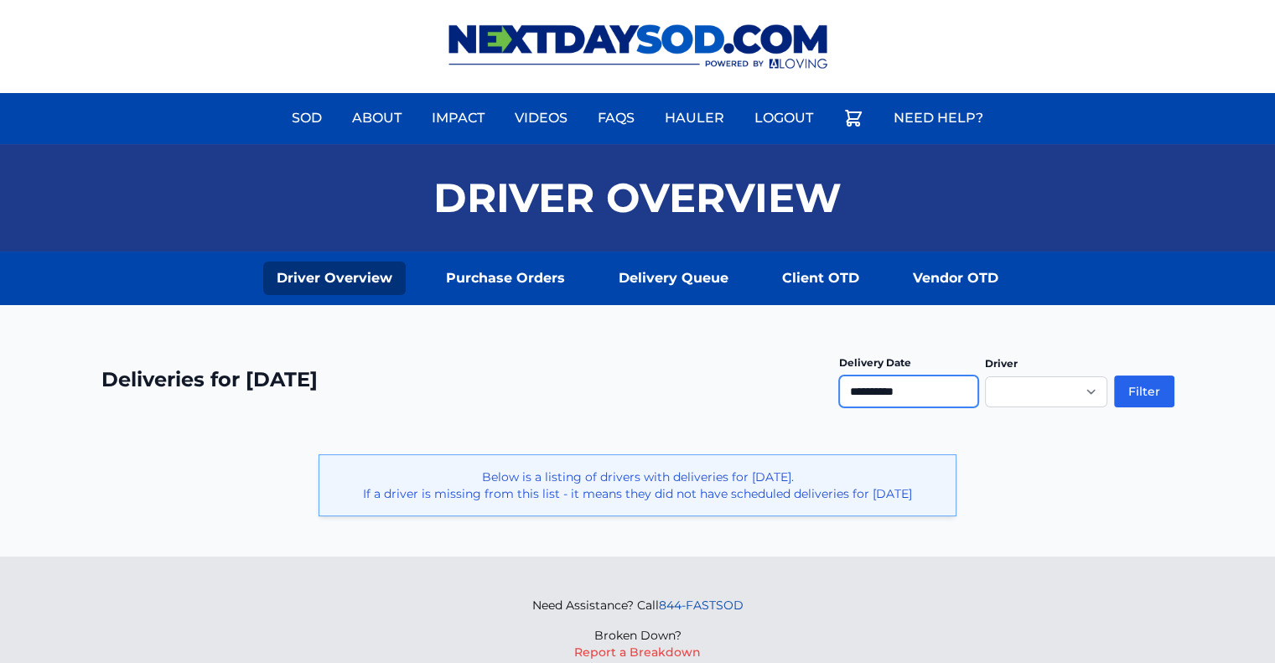
click at [968, 391] on input "**********" at bounding box center [908, 391] width 139 height 32
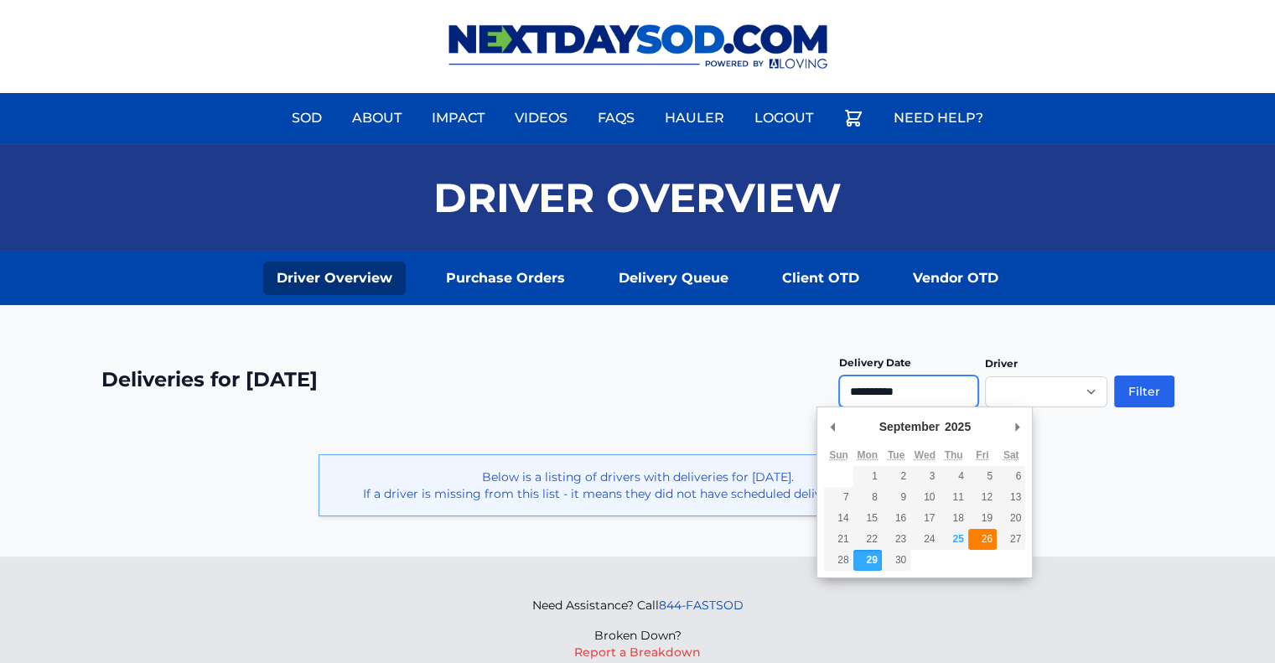
type input "**********"
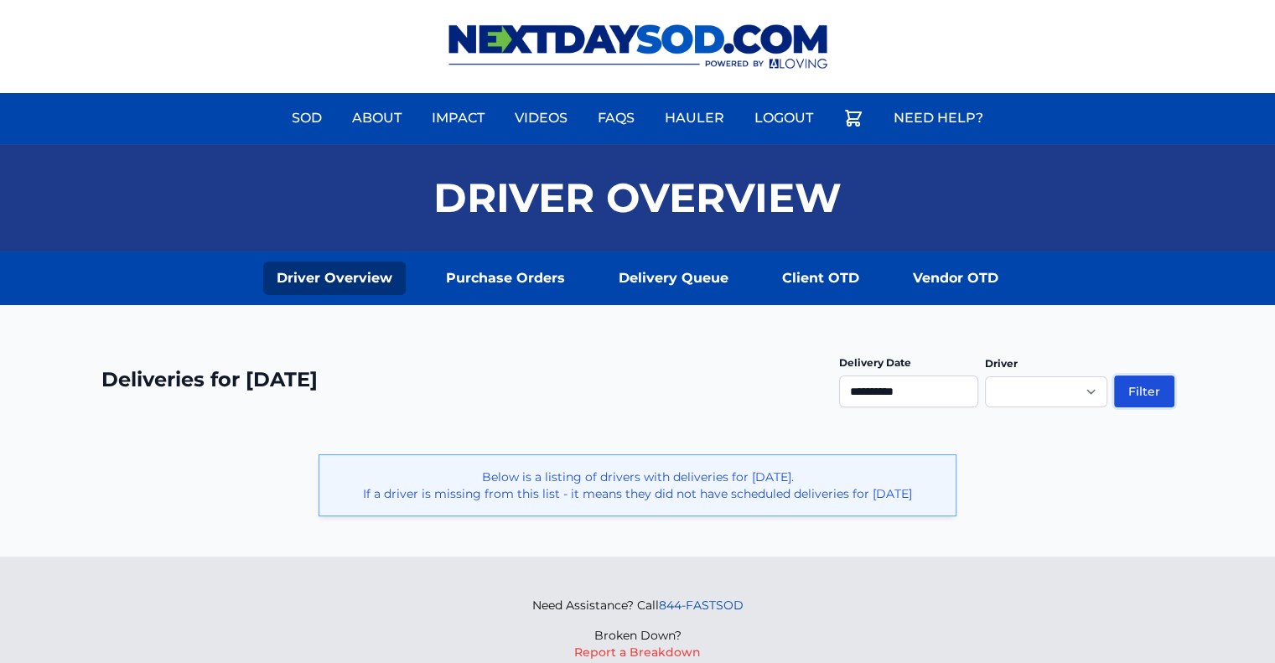
click at [1153, 375] on button "Filter" at bounding box center [1144, 391] width 60 height 32
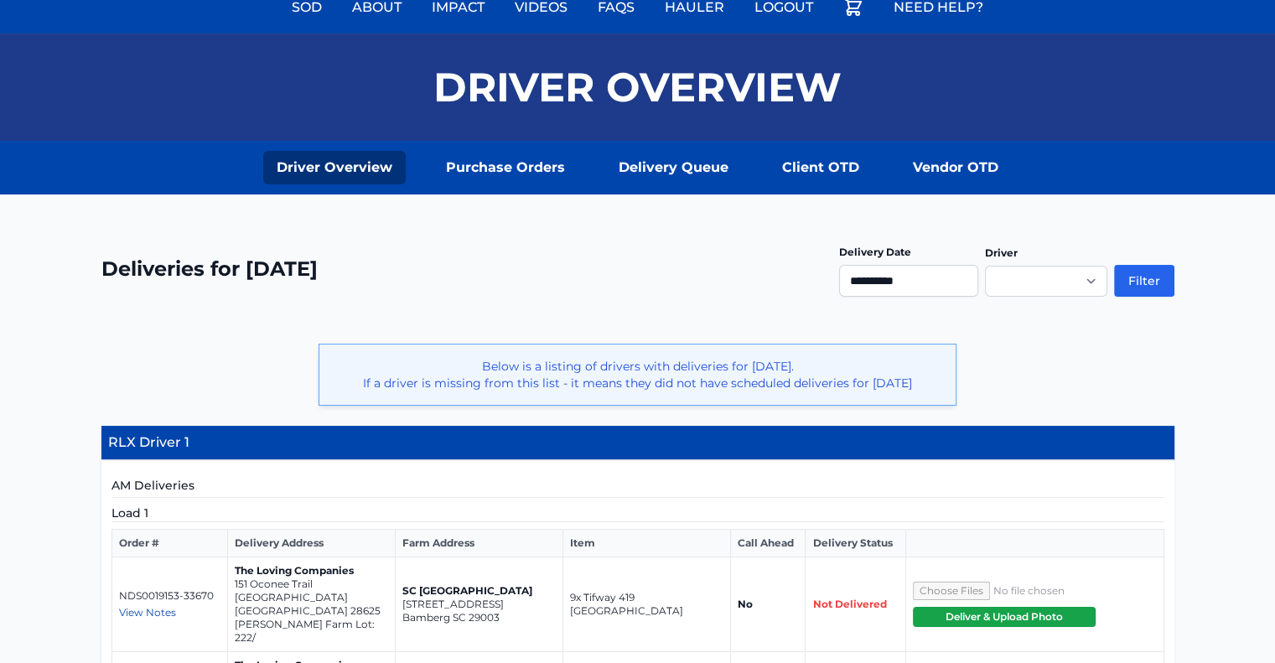
scroll to position [412, 0]
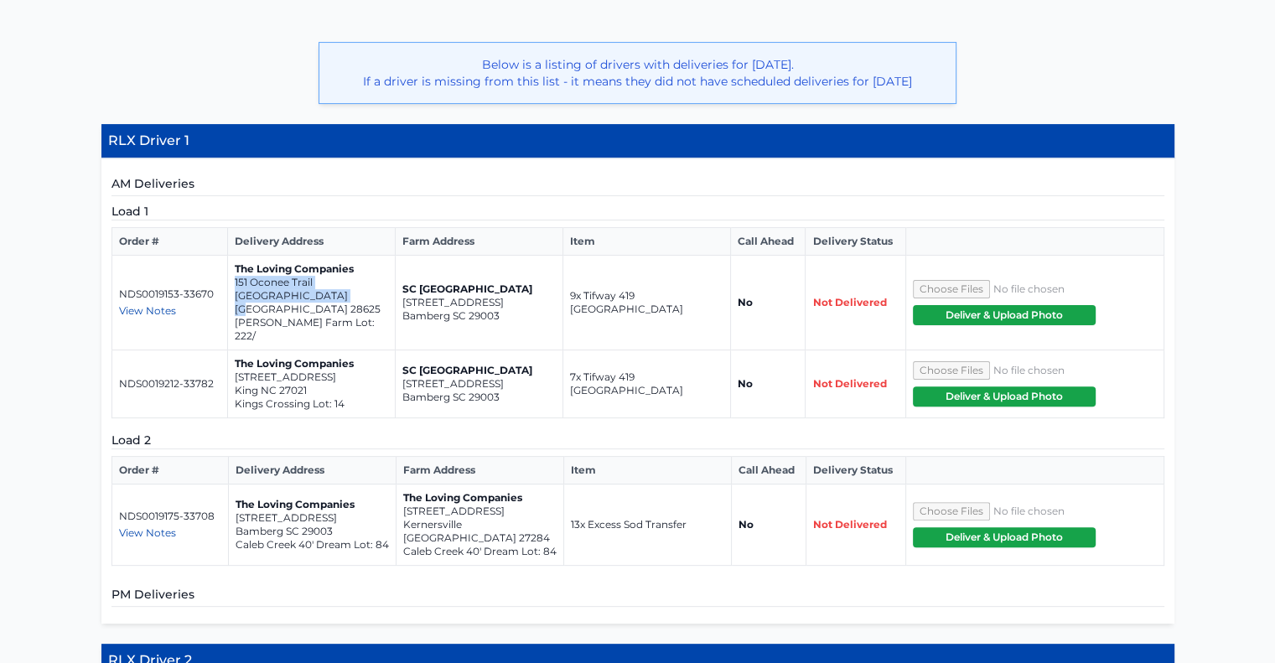
drag, startPoint x: 339, startPoint y: 308, endPoint x: 232, endPoint y: 300, distance: 107.5
click at [232, 300] on td "The Loving Companies 151 Oconee Trail Statesville NC 28625 Sullivan Farm Lot: 2…" at bounding box center [311, 303] width 168 height 95
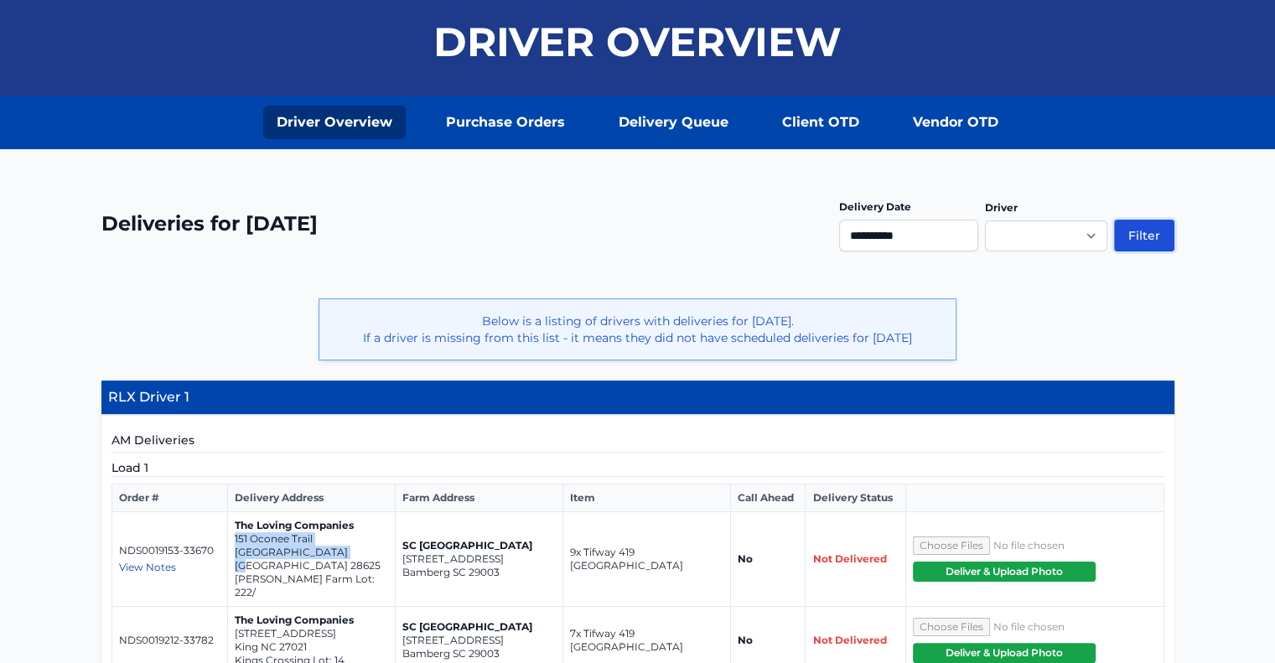
click at [1167, 227] on button "Filter" at bounding box center [1144, 236] width 60 height 32
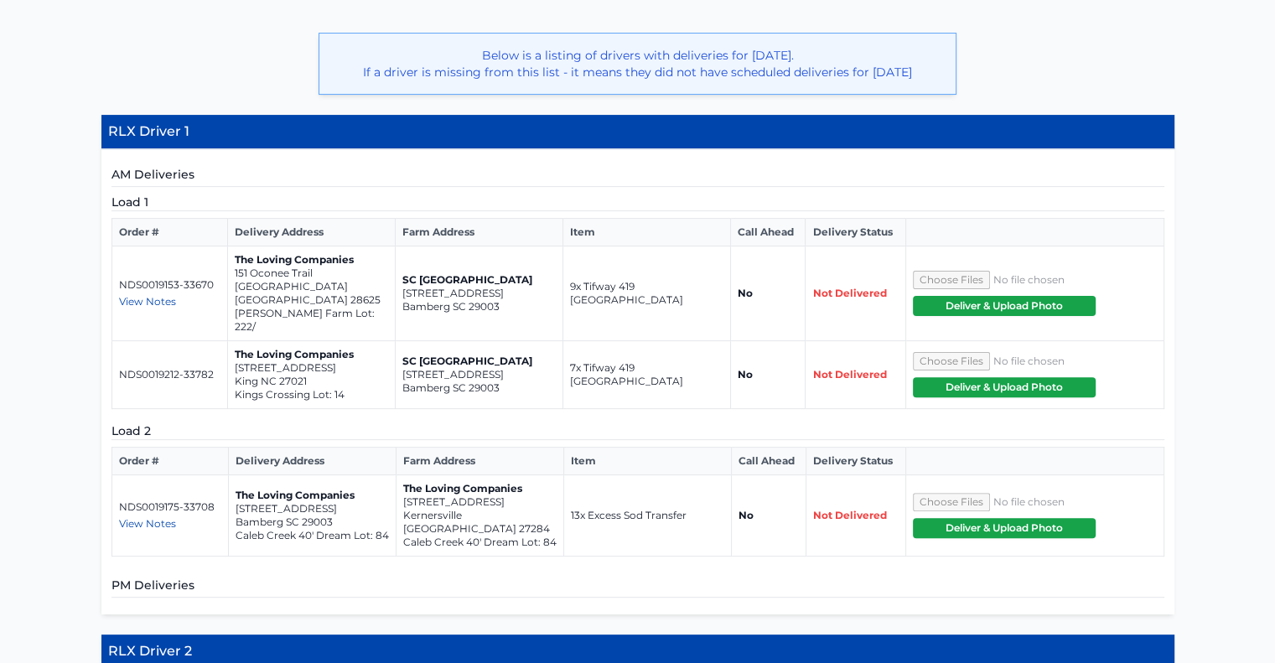
scroll to position [422, 0]
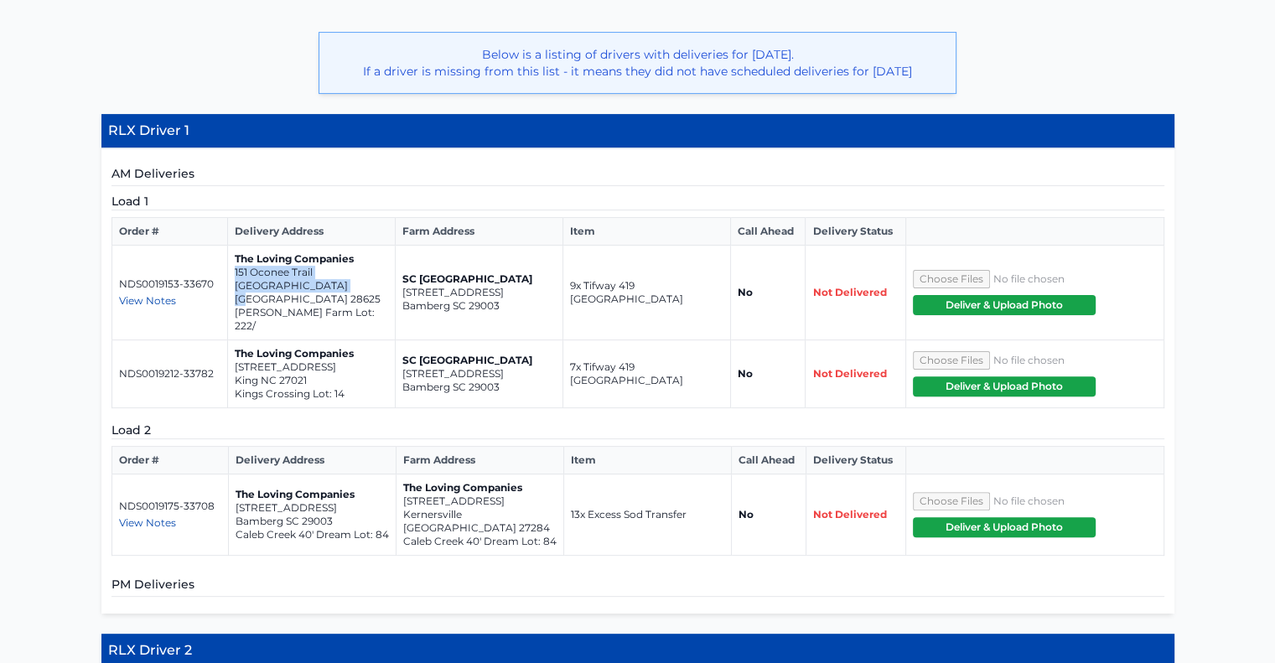
drag, startPoint x: 231, startPoint y: 284, endPoint x: 335, endPoint y: 300, distance: 105.1
click at [335, 300] on td "The Loving Companies [STREET_ADDRESS][PERSON_NAME]/" at bounding box center [311, 293] width 168 height 95
copy td "151 Oconee Trail Statesville NC 28625"
drag, startPoint x: 312, startPoint y: 365, endPoint x: 235, endPoint y: 352, distance: 77.4
click at [235, 352] on td "The Loving Companies 325 Kingscote Way King NC 27021 Kings Crossing Lot: 14" at bounding box center [311, 374] width 168 height 68
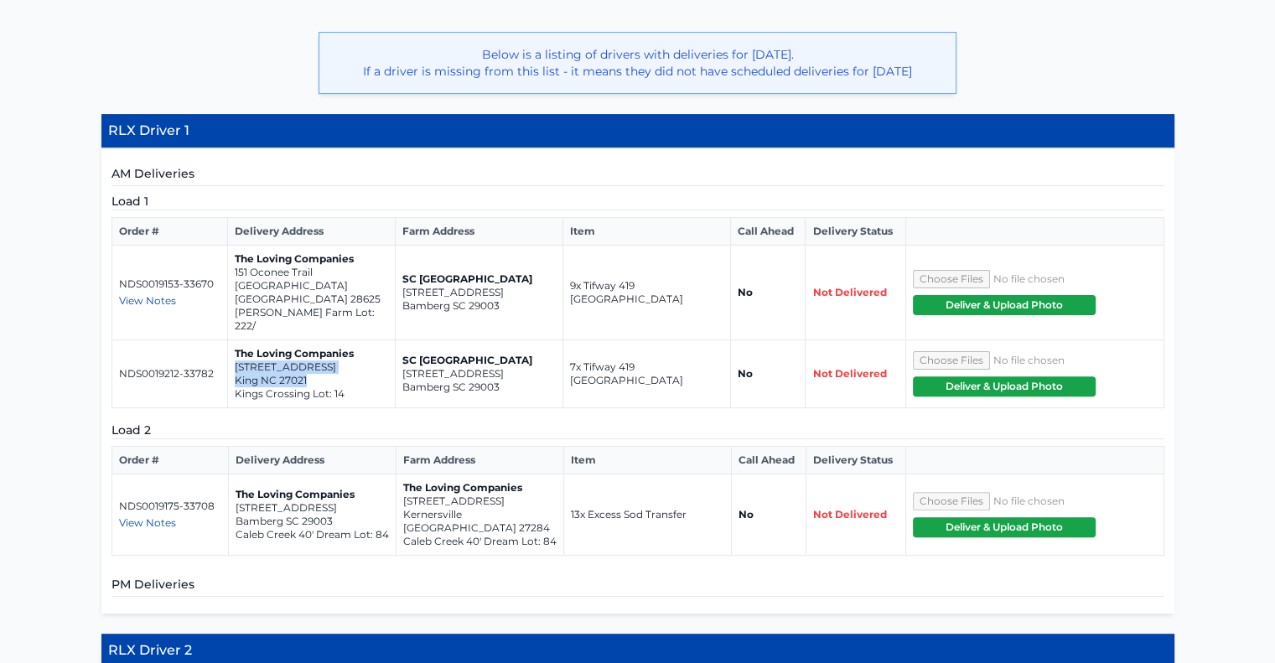
copy td "325 Kingscote Way King NC 27021"
click at [153, 516] on span "View Notes" at bounding box center [147, 522] width 57 height 13
click at [225, 489] on td "NDS0019175-33708 View Notes haul 13 pallets of excess sod back to the farm" at bounding box center [169, 514] width 116 height 81
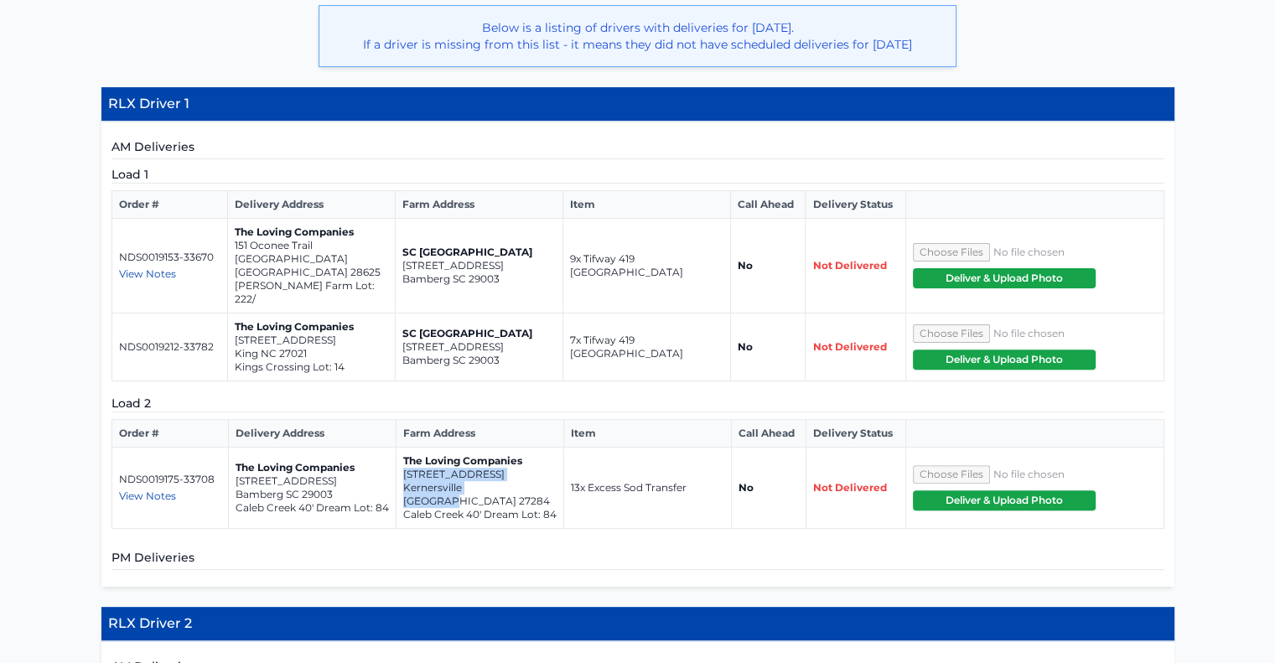
drag, startPoint x: 516, startPoint y: 476, endPoint x: 399, endPoint y: 458, distance: 118.8
click at [399, 458] on td "The Loving Companies 1784 Mallard Drive Kernersville NC 27284 Caleb Creek 40' D…" at bounding box center [480, 487] width 168 height 81
copy td "1784 Mallard Drive Kernersville NC 27284"
click at [135, 489] on span "View Notes" at bounding box center [147, 495] width 57 height 13
click at [529, 549] on h5 "PM Deliveries" at bounding box center [637, 559] width 1053 height 21
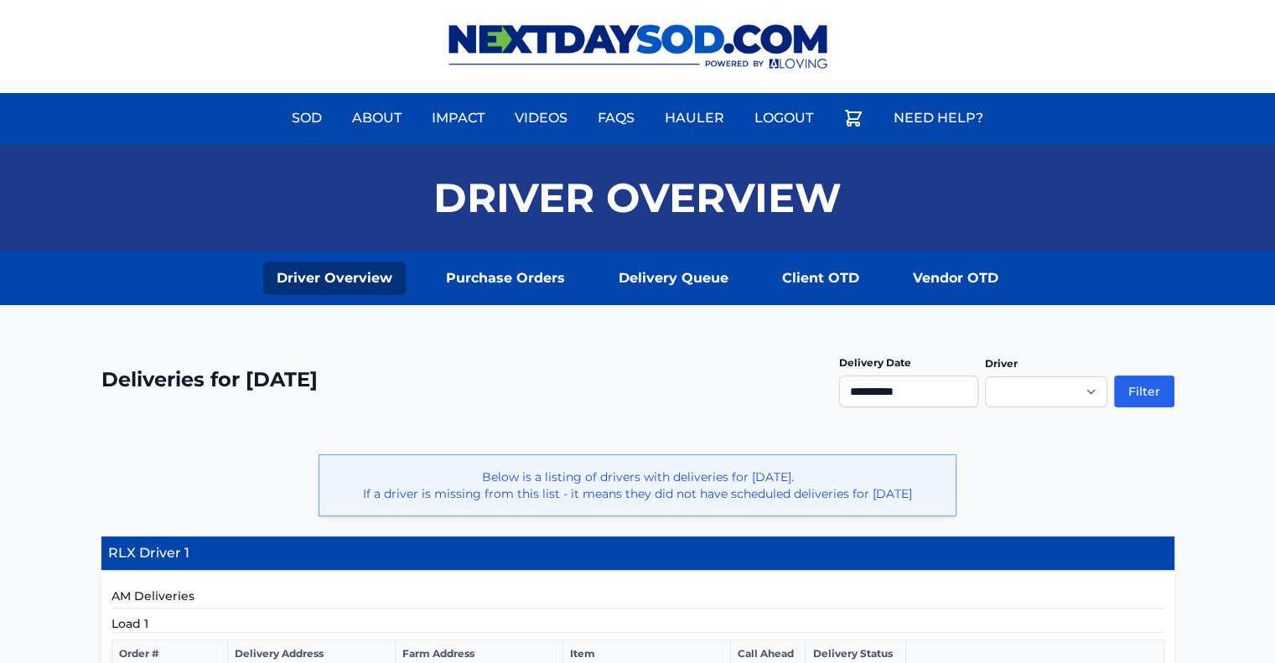
scroll to position [226, 0]
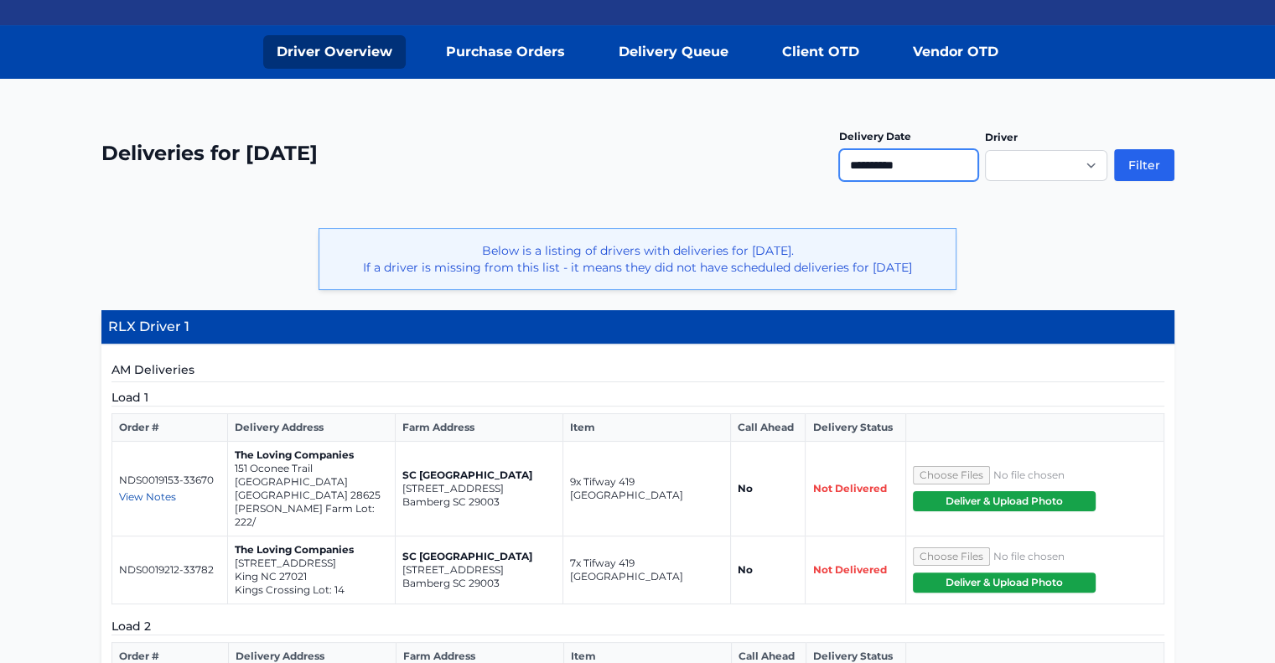
click at [952, 165] on input "**********" at bounding box center [908, 165] width 139 height 32
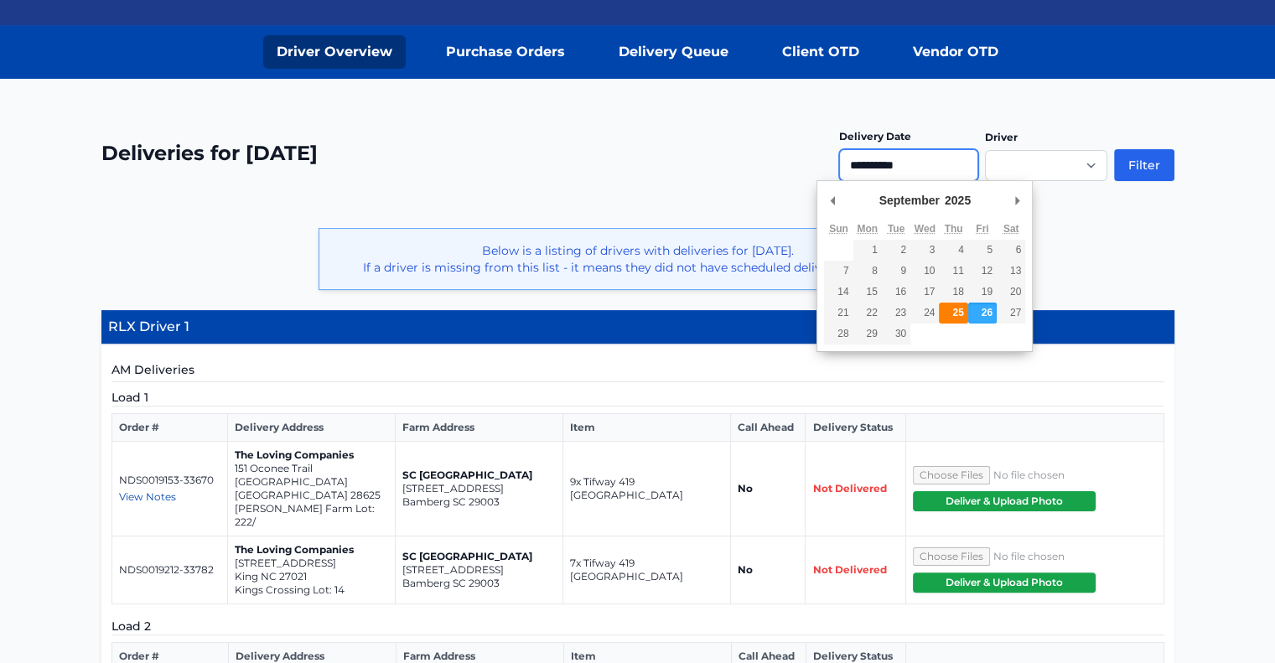
type input "**********"
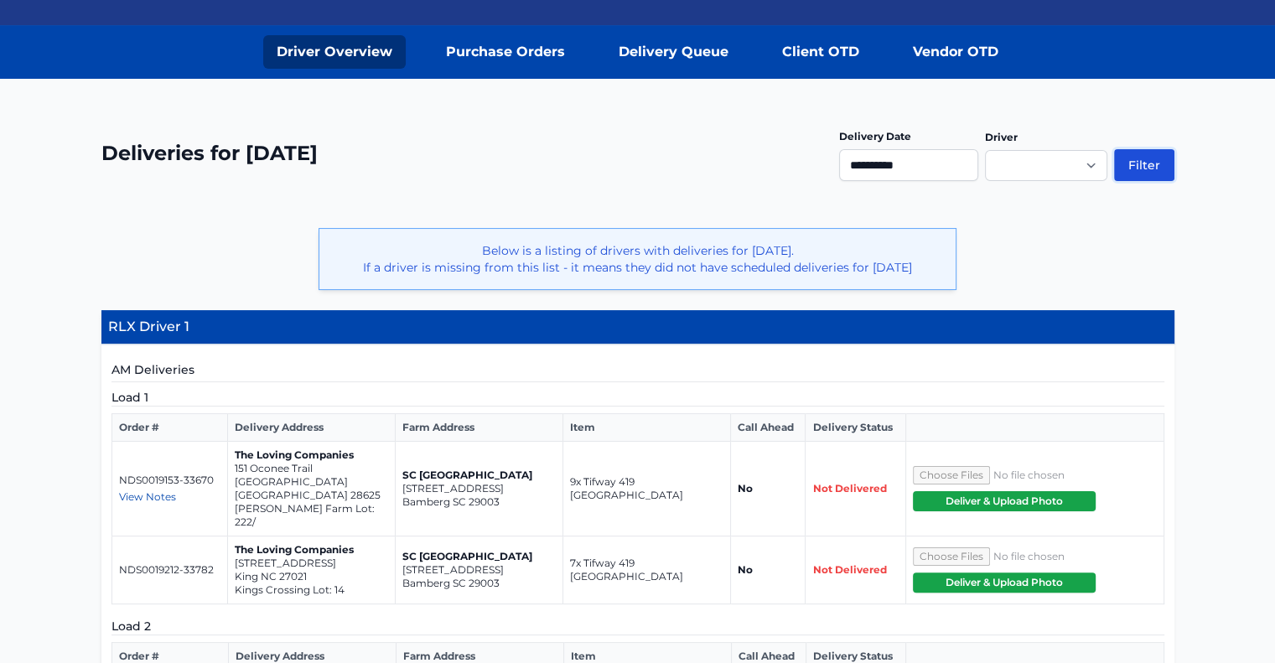
click at [1151, 170] on button "Filter" at bounding box center [1144, 165] width 60 height 32
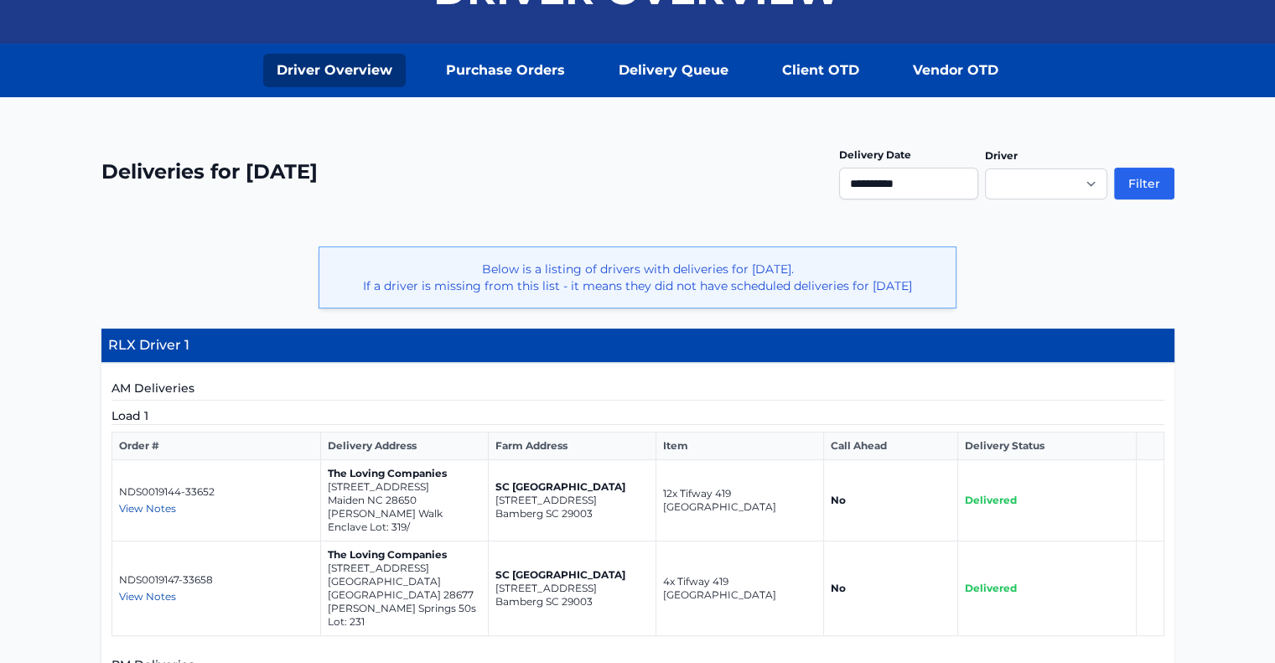
scroll to position [206, 0]
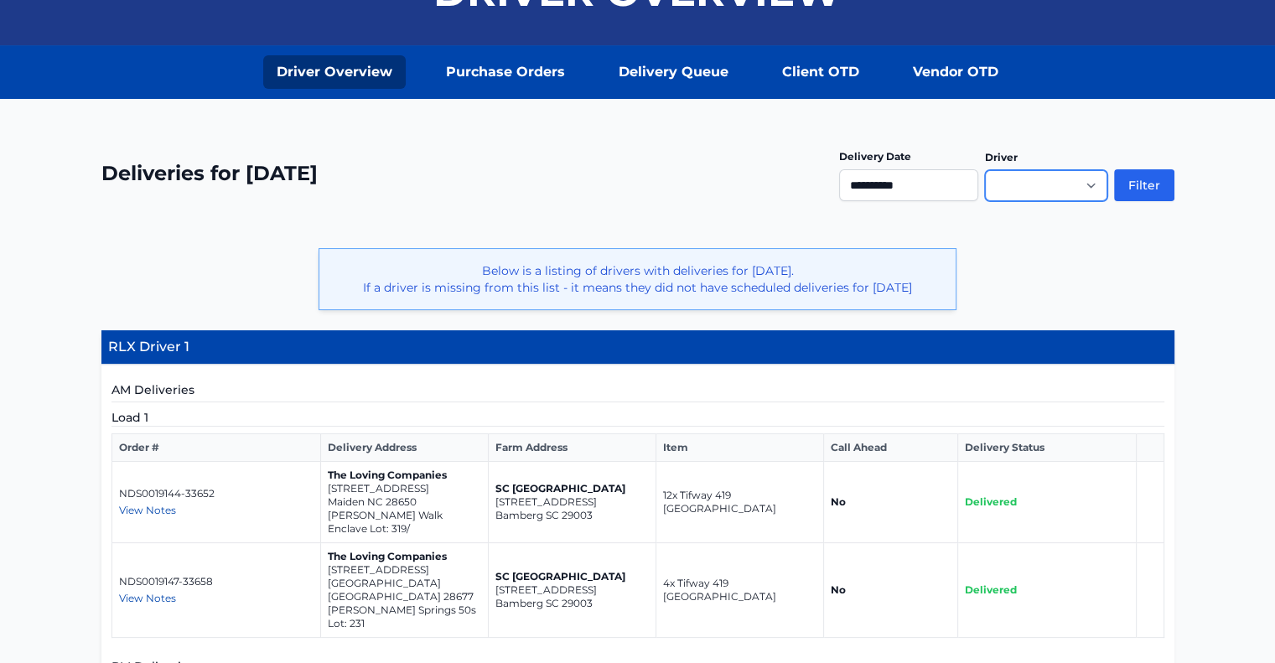
click at [989, 181] on select "**********" at bounding box center [1046, 186] width 122 height 32
click at [971, 181] on input "**********" at bounding box center [908, 185] width 139 height 32
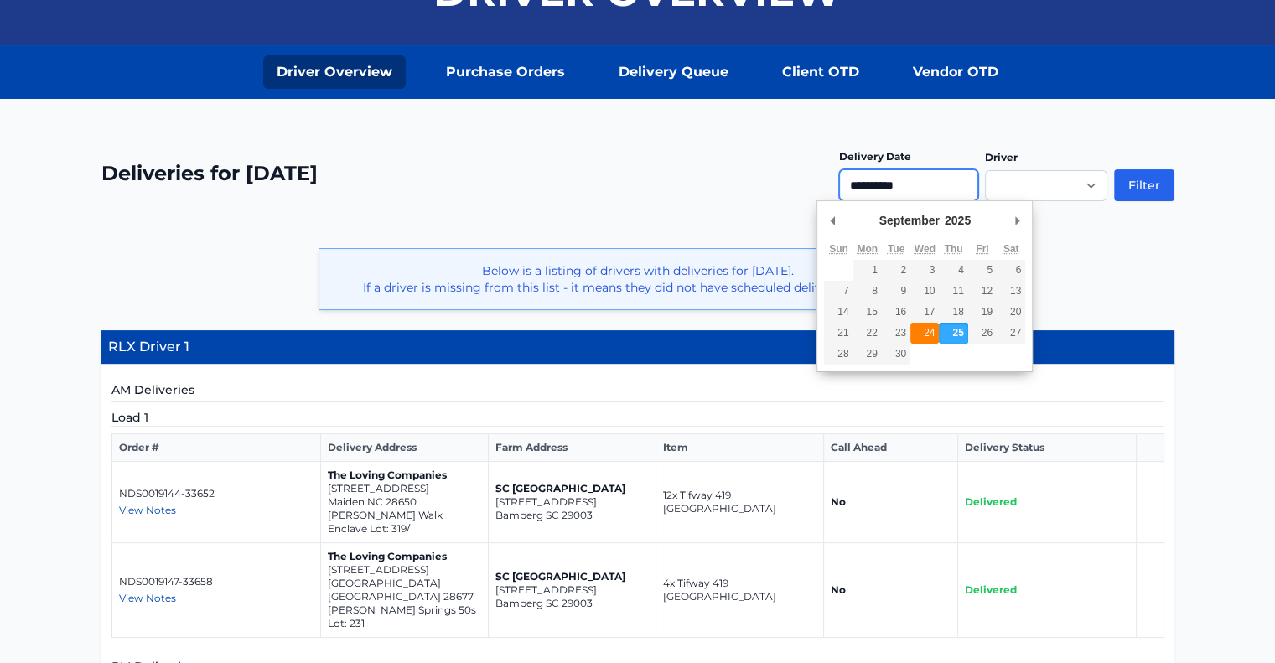
type input "**********"
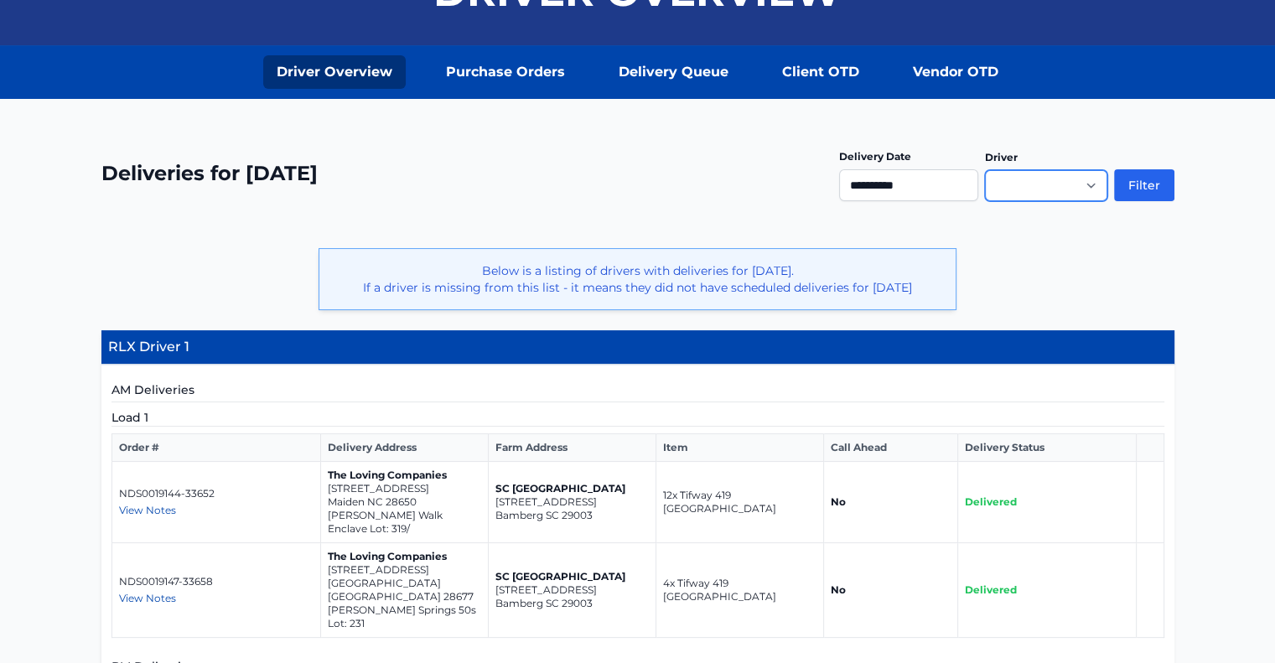
click at [1093, 189] on select "**********" at bounding box center [1046, 186] width 122 height 32
click at [1156, 196] on button "Filter" at bounding box center [1144, 185] width 60 height 32
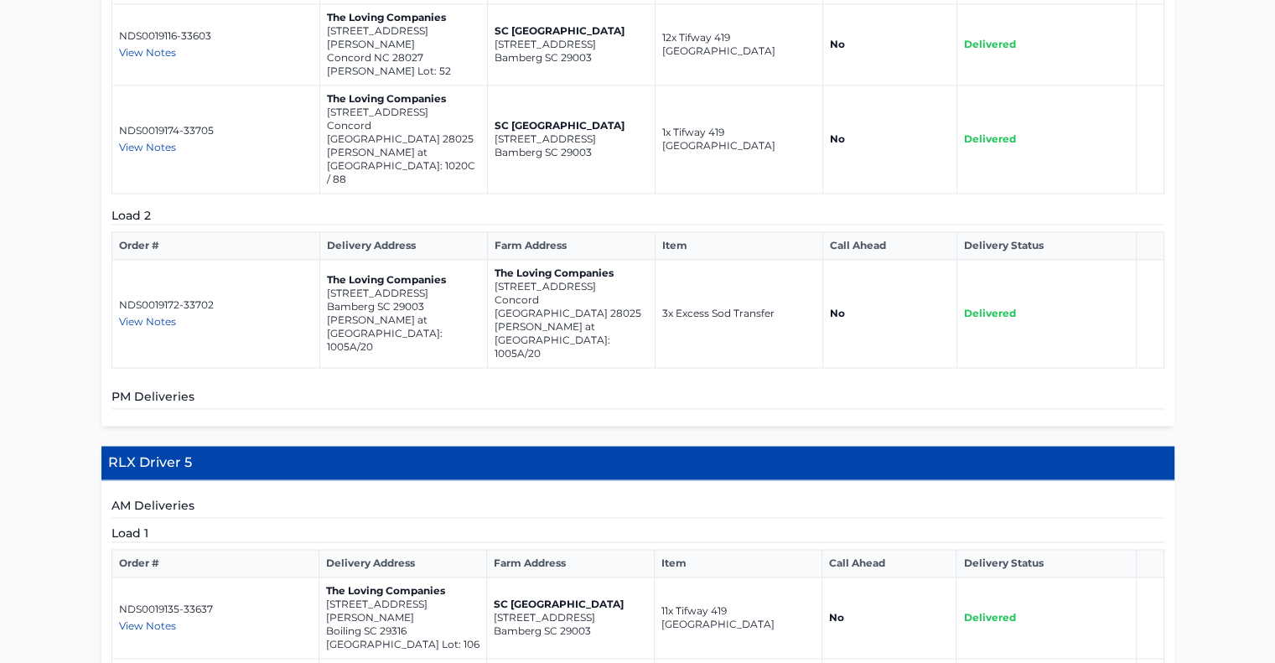
scroll to position [2501, 0]
